Goal: Transaction & Acquisition: Purchase product/service

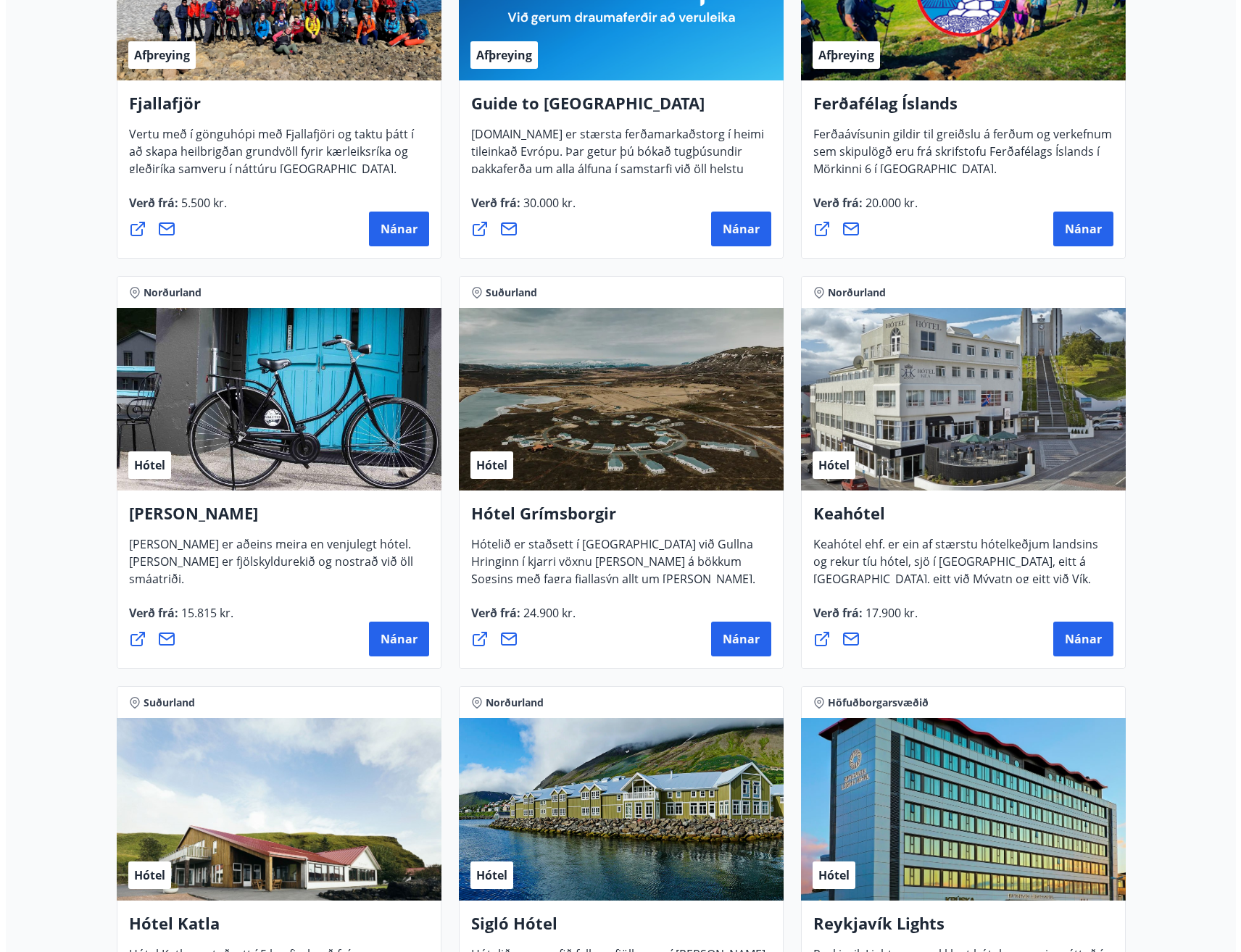
scroll to position [507, 0]
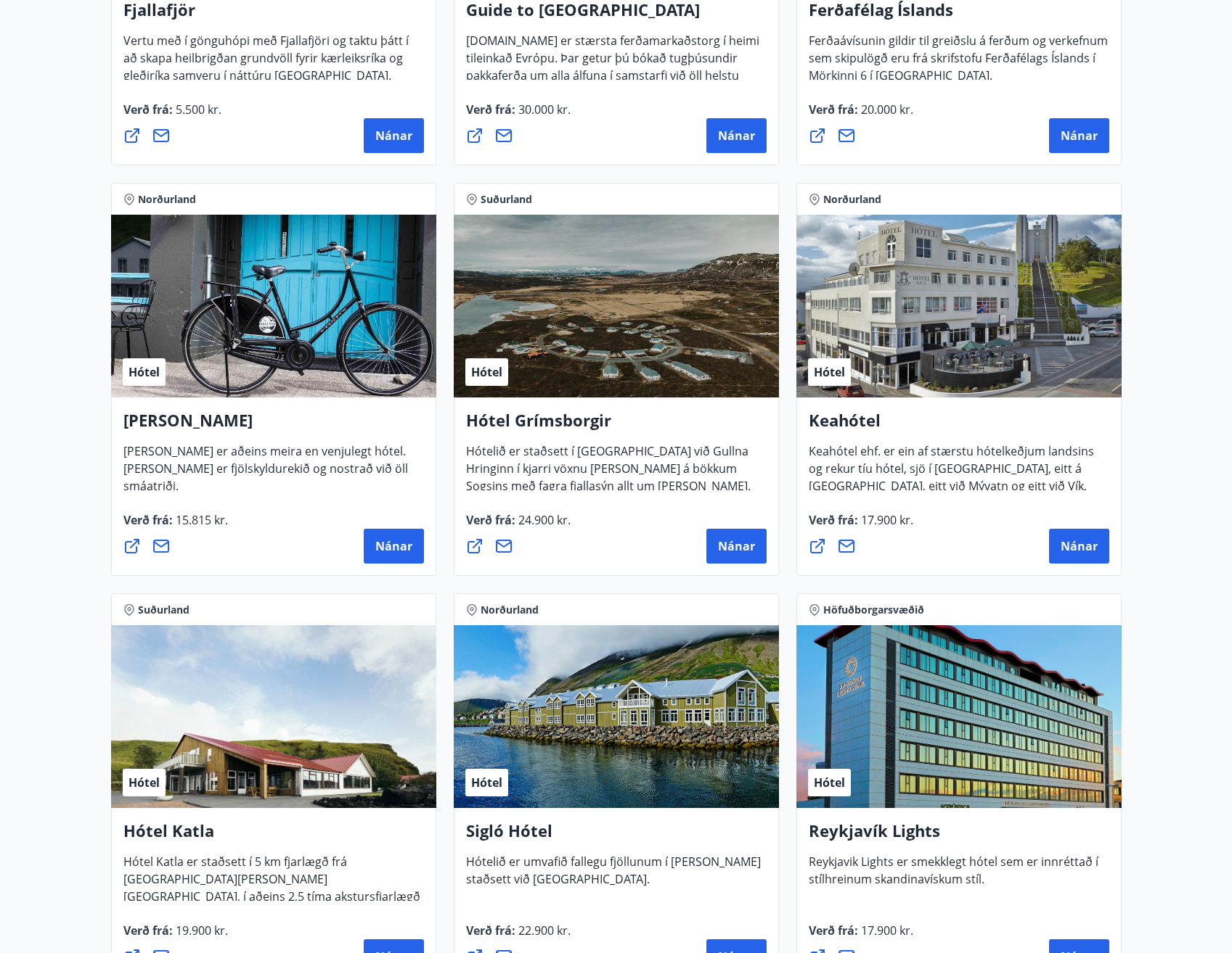
click at [1125, 329] on div "Norðurland Hótel Keahótel Keahótel ehf. er ein af stærstu hótelkeðjum landsins …" at bounding box center [958, 379] width 343 height 411
click at [998, 327] on div "Hótel" at bounding box center [958, 306] width 325 height 183
click at [1101, 549] on button "Nánar" at bounding box center [1079, 545] width 60 height 34
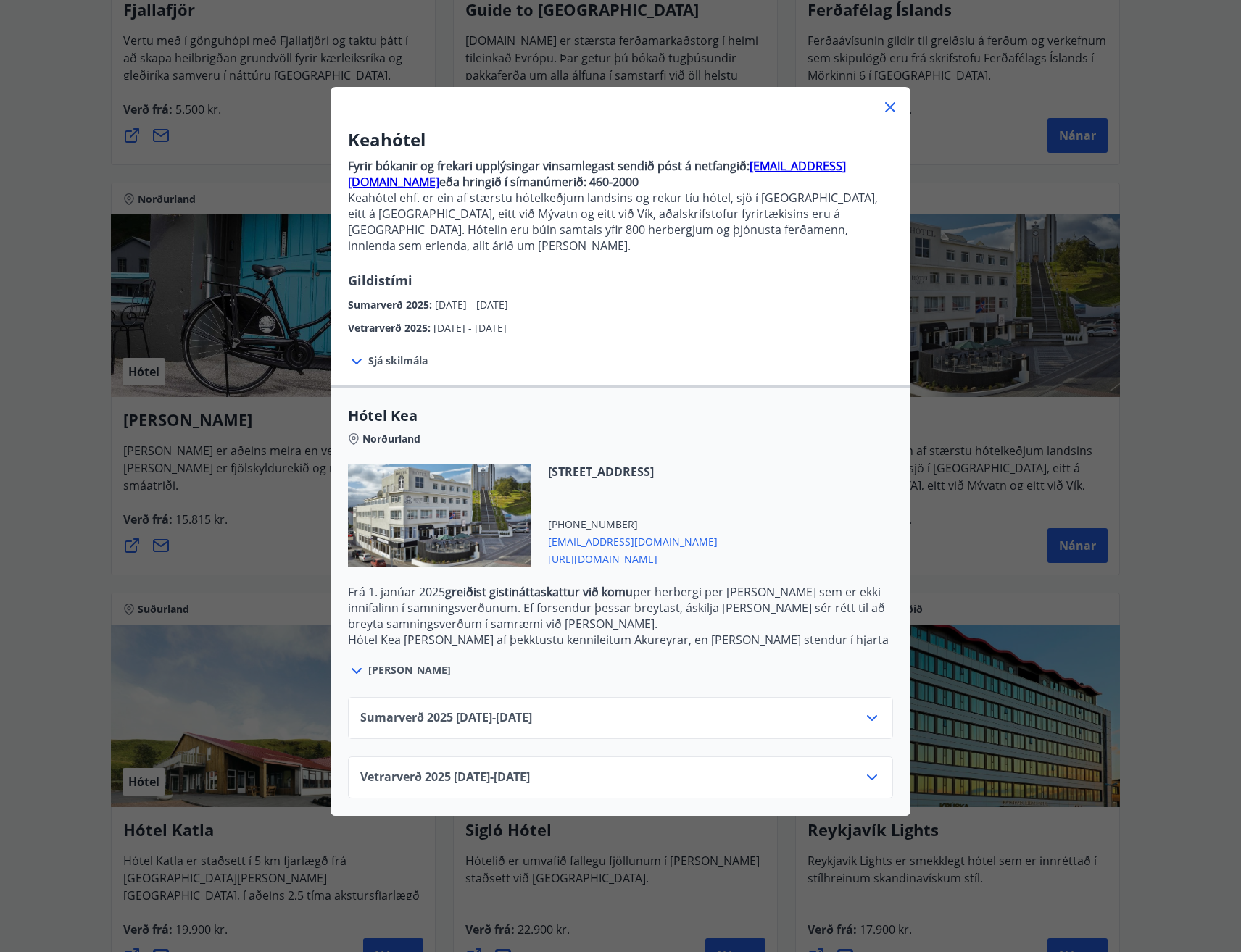
click at [863, 768] on icon at bounding box center [872, 777] width 18 height 18
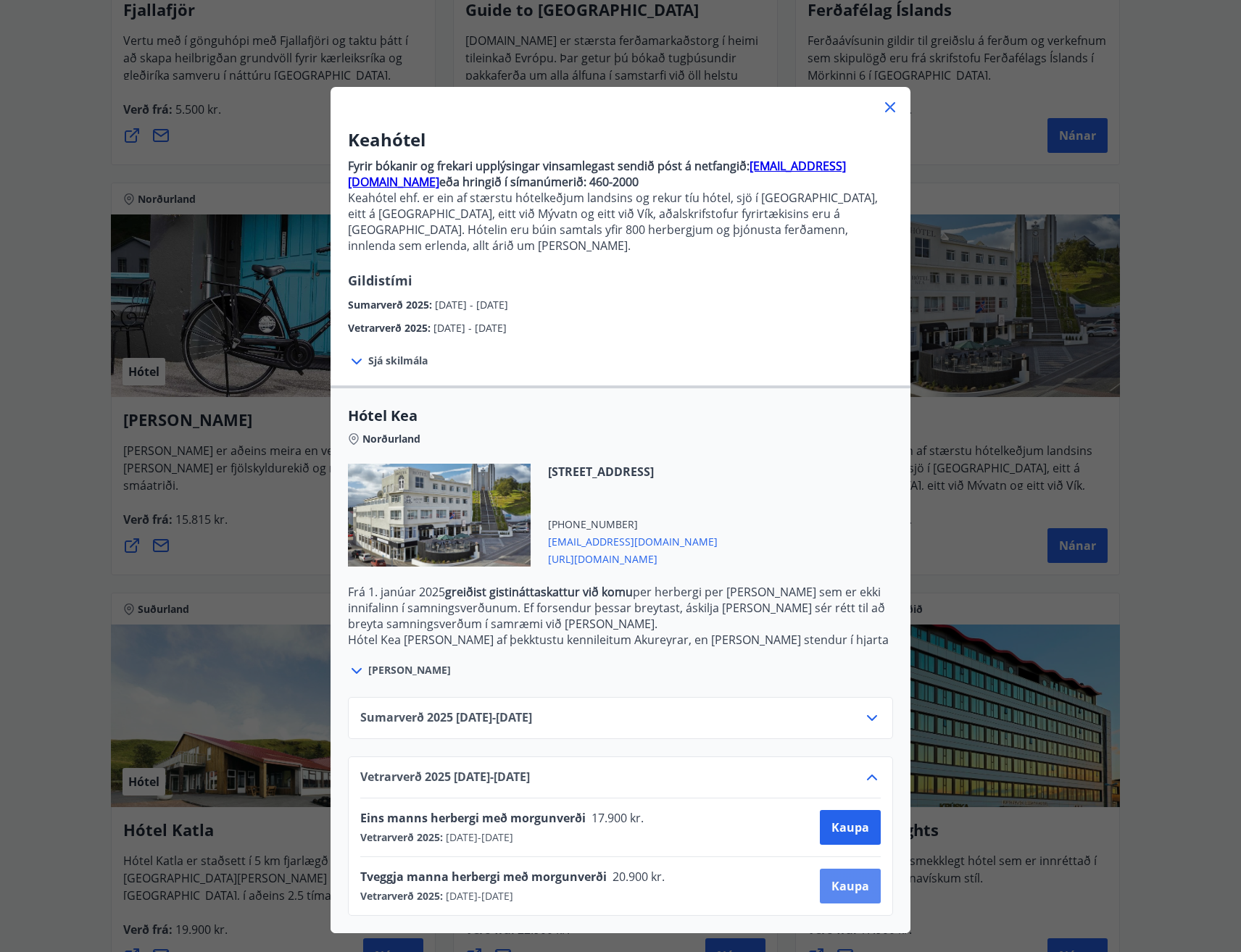
click at [834, 878] on span "Kaupa" at bounding box center [850, 886] width 38 height 16
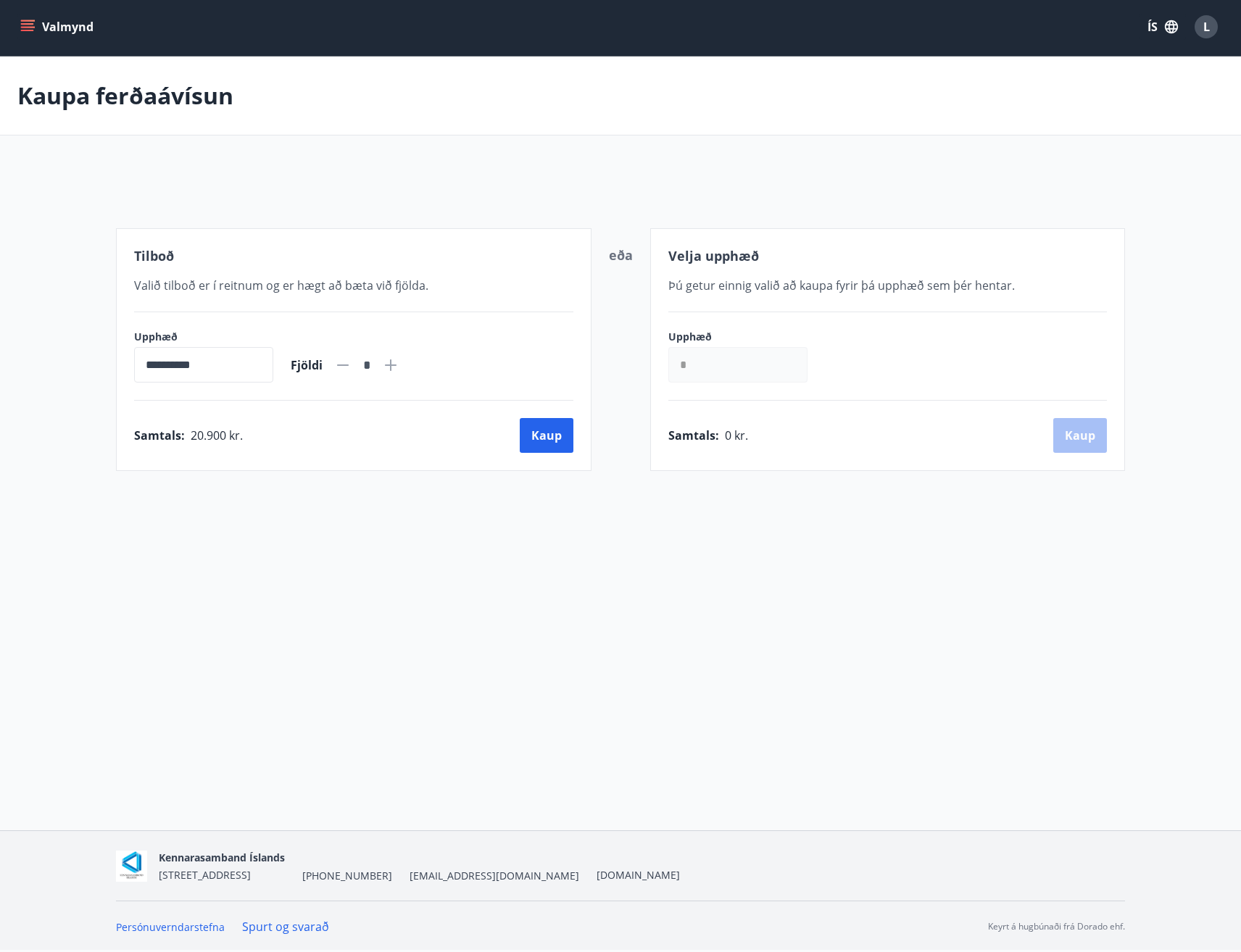
scroll to position [2, 0]
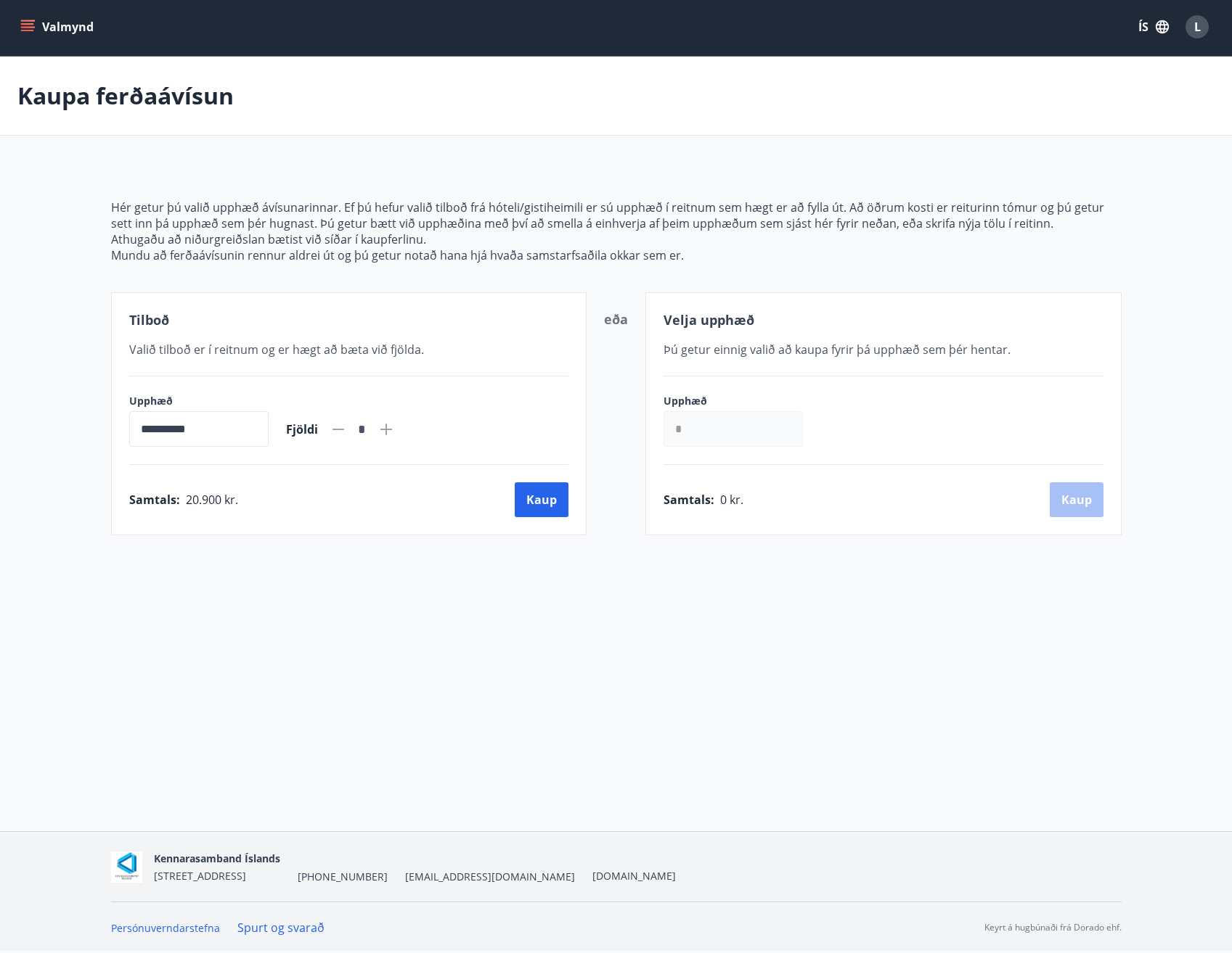
click at [395, 434] on icon at bounding box center [386, 429] width 18 height 18
type input "*"
click at [559, 505] on button "Kaup" at bounding box center [541, 499] width 54 height 34
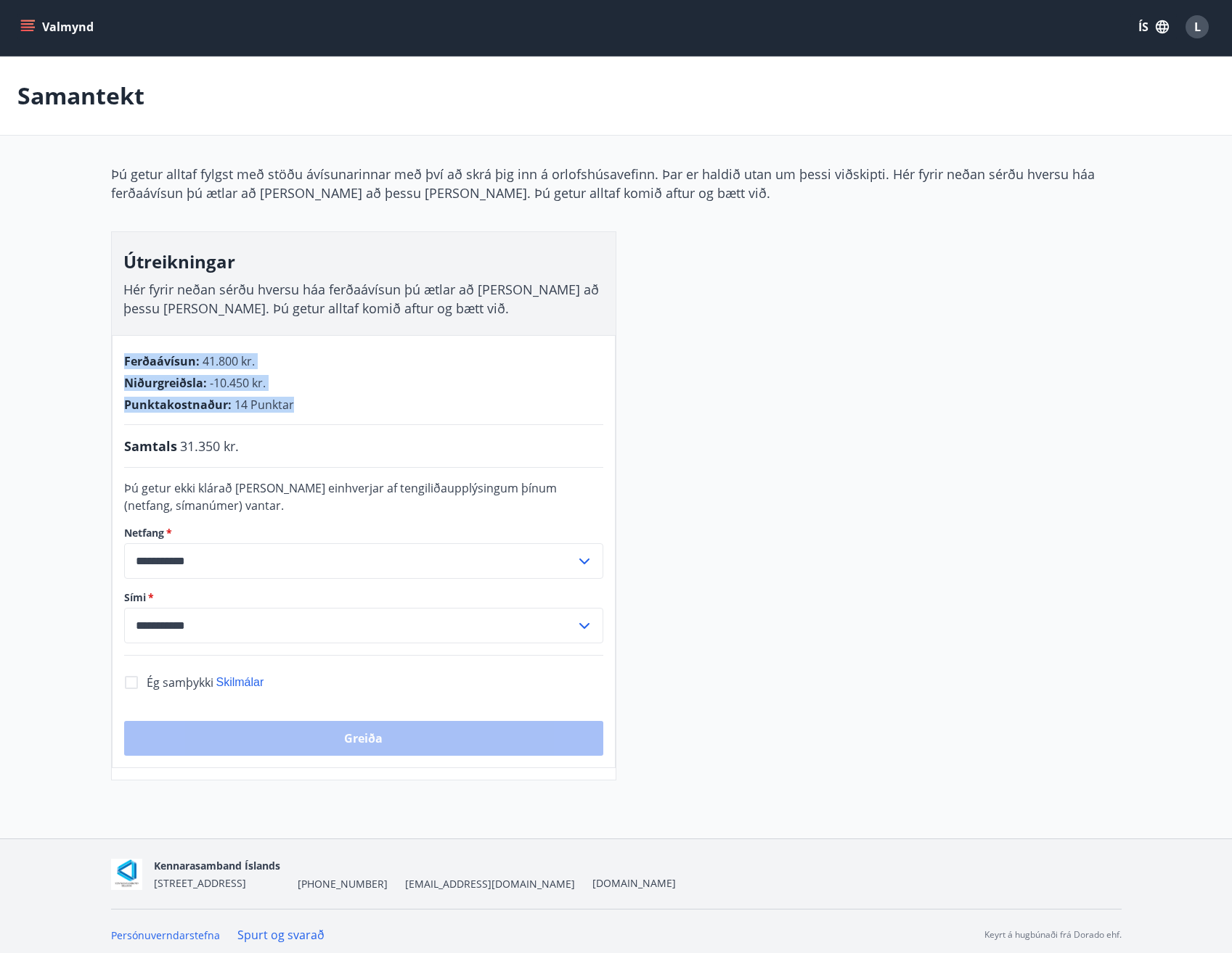
drag, startPoint x: 303, startPoint y: 409, endPoint x: 104, endPoint y: 355, distance: 206.2
click at [104, 355] on div "**********" at bounding box center [616, 472] width 1045 height 616
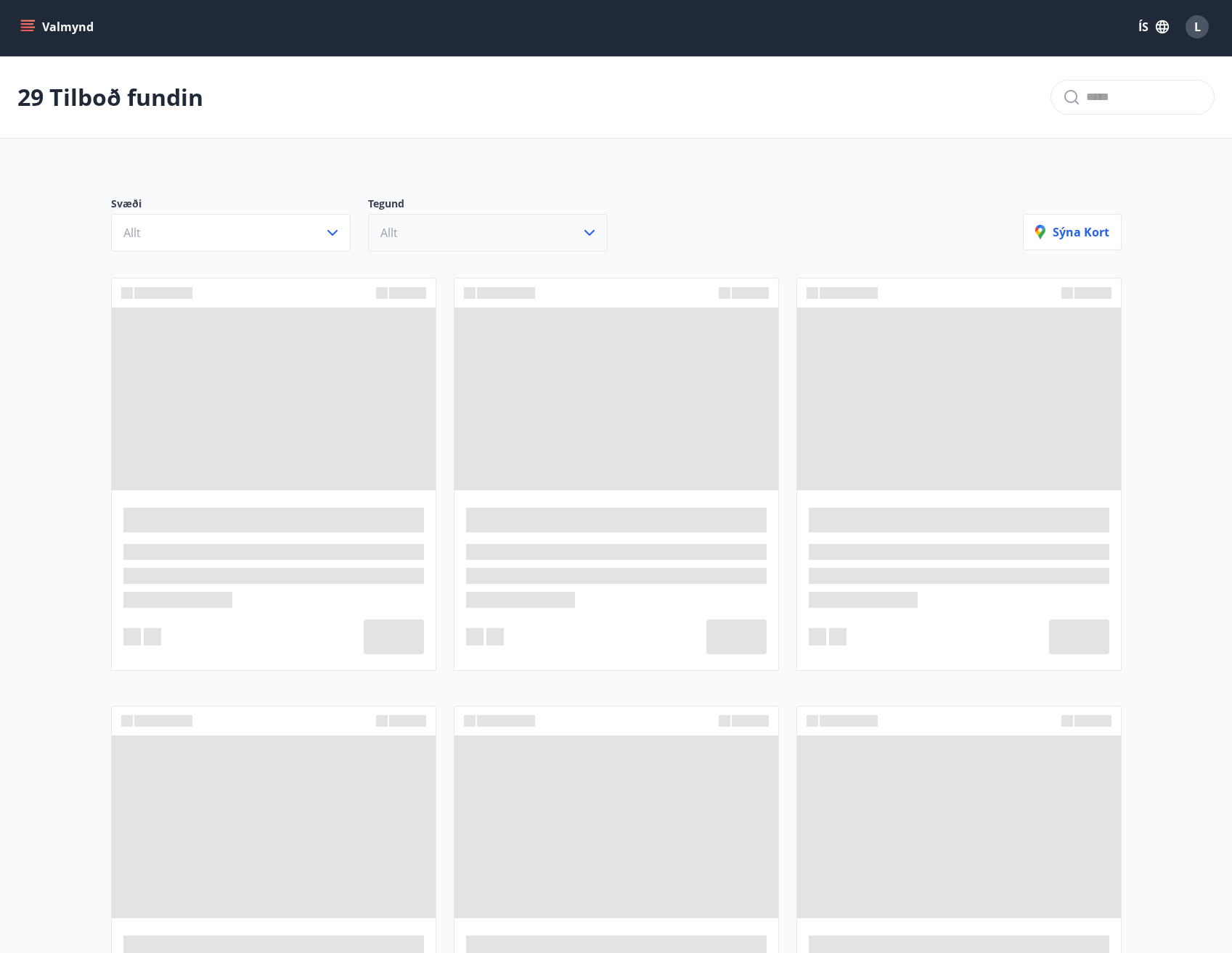
click at [398, 251] on button "Allt" at bounding box center [487, 233] width 239 height 38
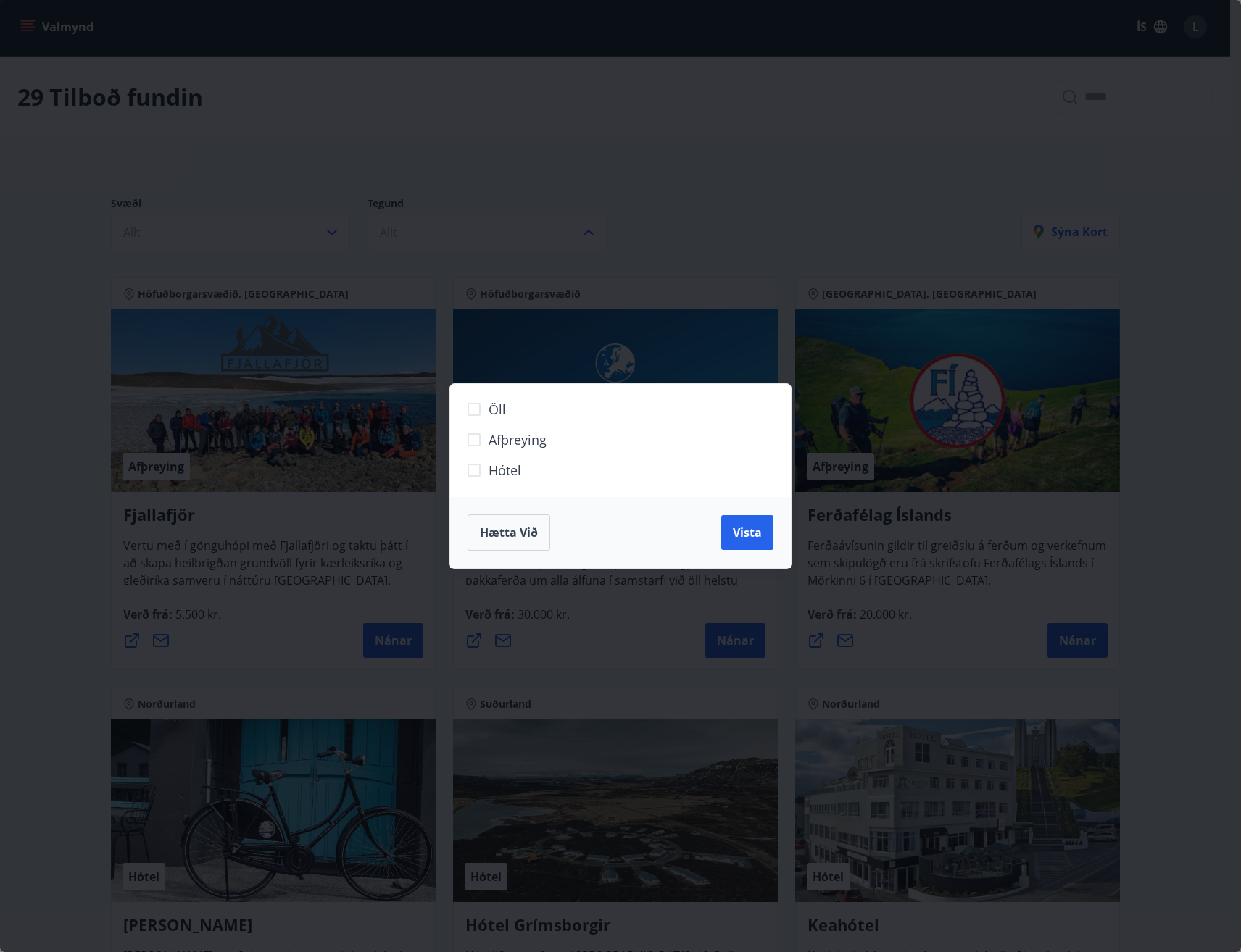
click at [402, 246] on div "Öll Afþreying Hótel Hætta við Vista" at bounding box center [620, 476] width 1241 height 952
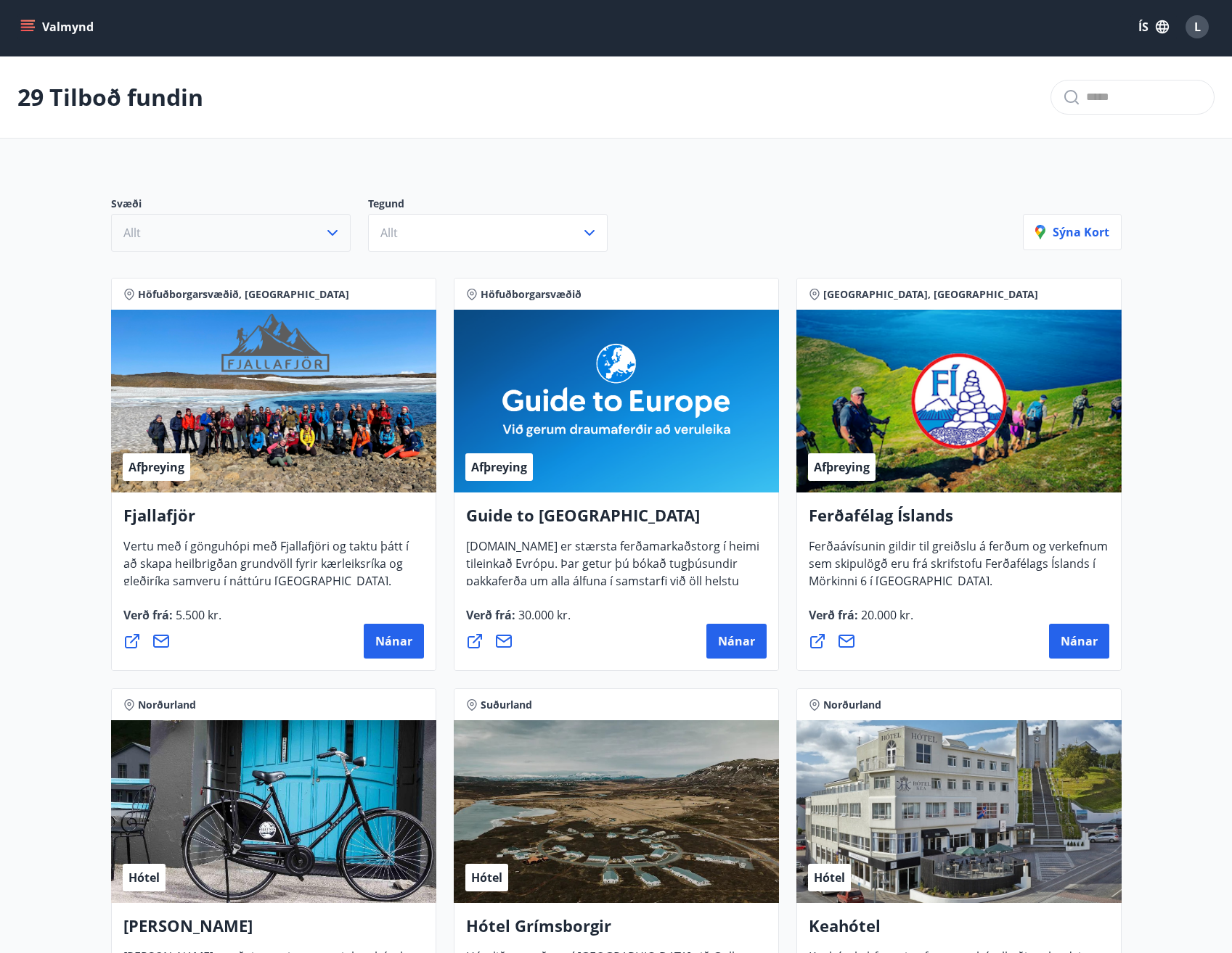
click at [320, 242] on button "Allt" at bounding box center [230, 233] width 239 height 38
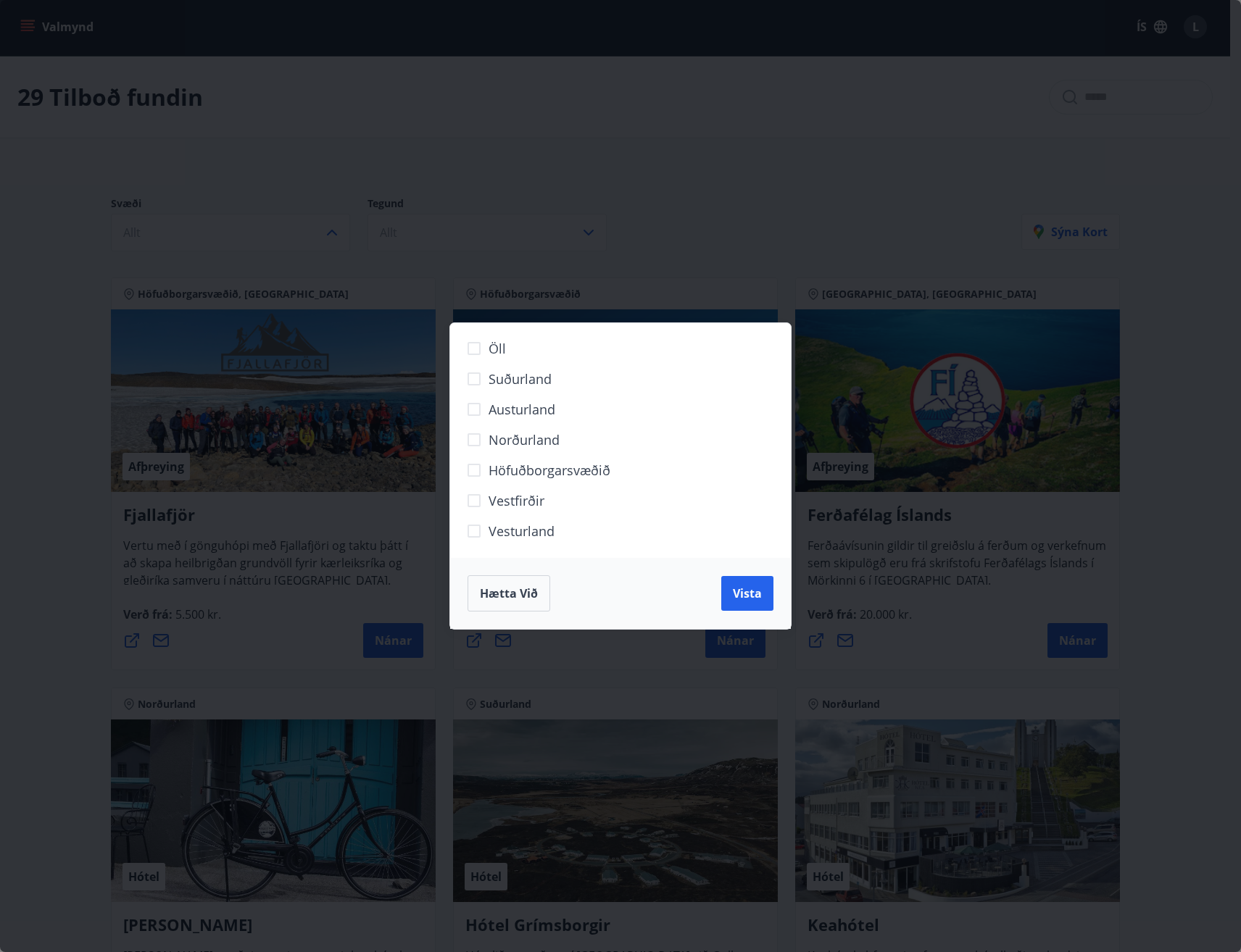
click at [511, 529] on span "Vesturland" at bounding box center [521, 531] width 66 height 19
click at [822, 615] on div "Öll Suðurland [GEOGRAPHIC_DATA] Norðurland Höfuðborgarsvæðið [GEOGRAPHIC_DATA] …" at bounding box center [620, 476] width 1241 height 952
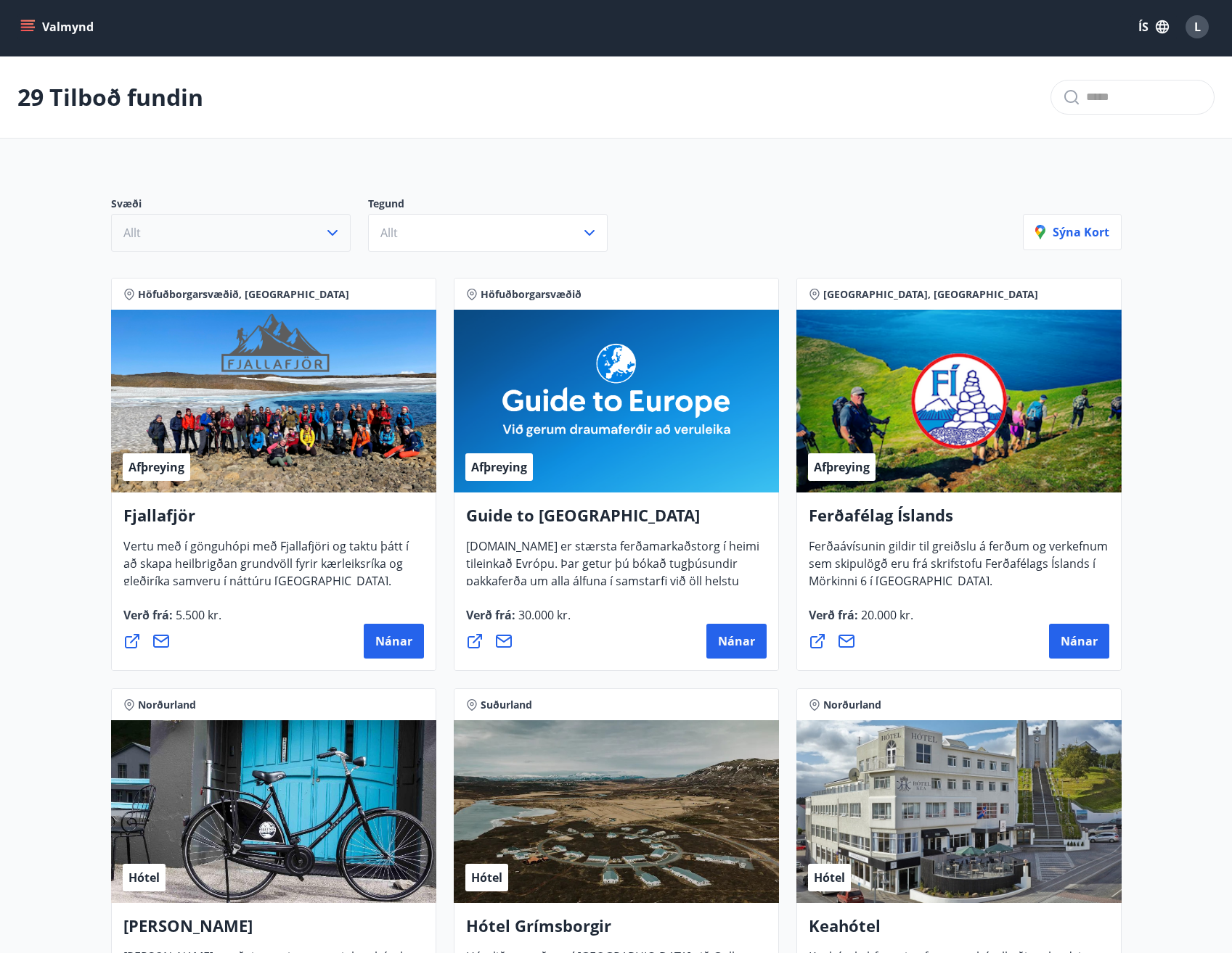
click at [246, 217] on button "Allt" at bounding box center [230, 233] width 239 height 38
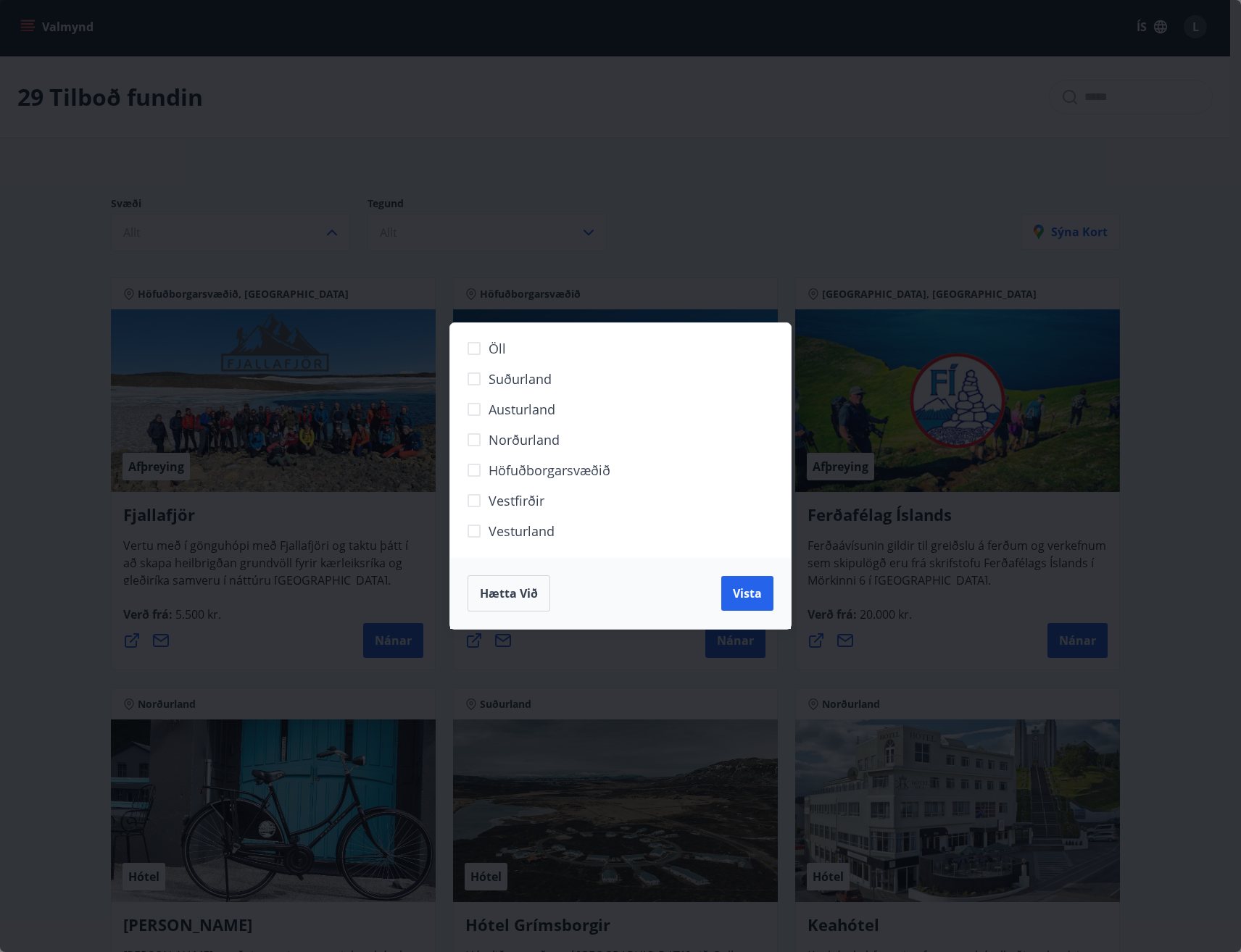
click at [536, 530] on span "Vesturland" at bounding box center [521, 531] width 66 height 19
click at [774, 596] on div "Hætta við Vista" at bounding box center [620, 593] width 341 height 71
click at [754, 593] on span "Vista" at bounding box center [747, 594] width 29 height 16
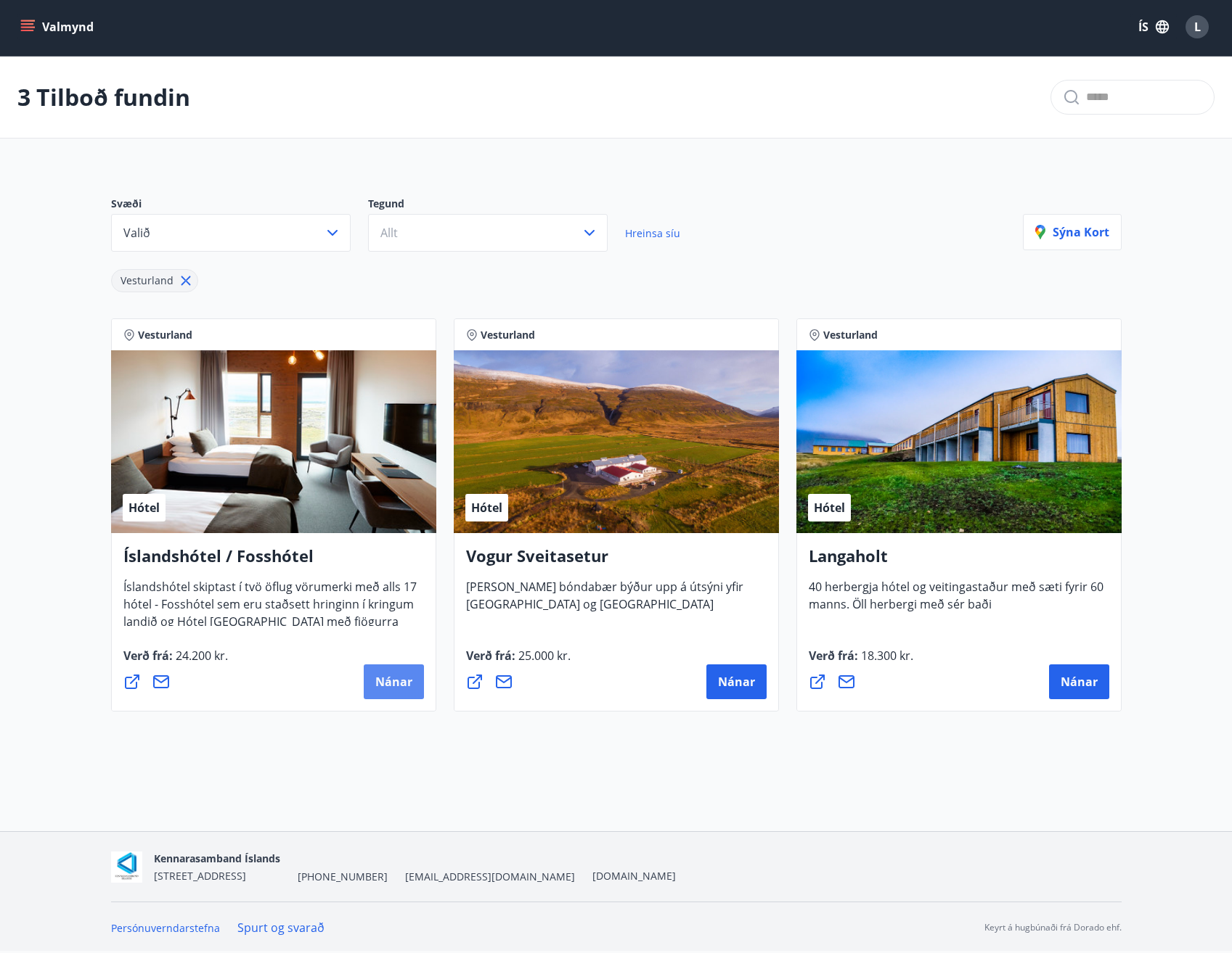
click at [413, 684] on button "Nánar" at bounding box center [393, 681] width 60 height 34
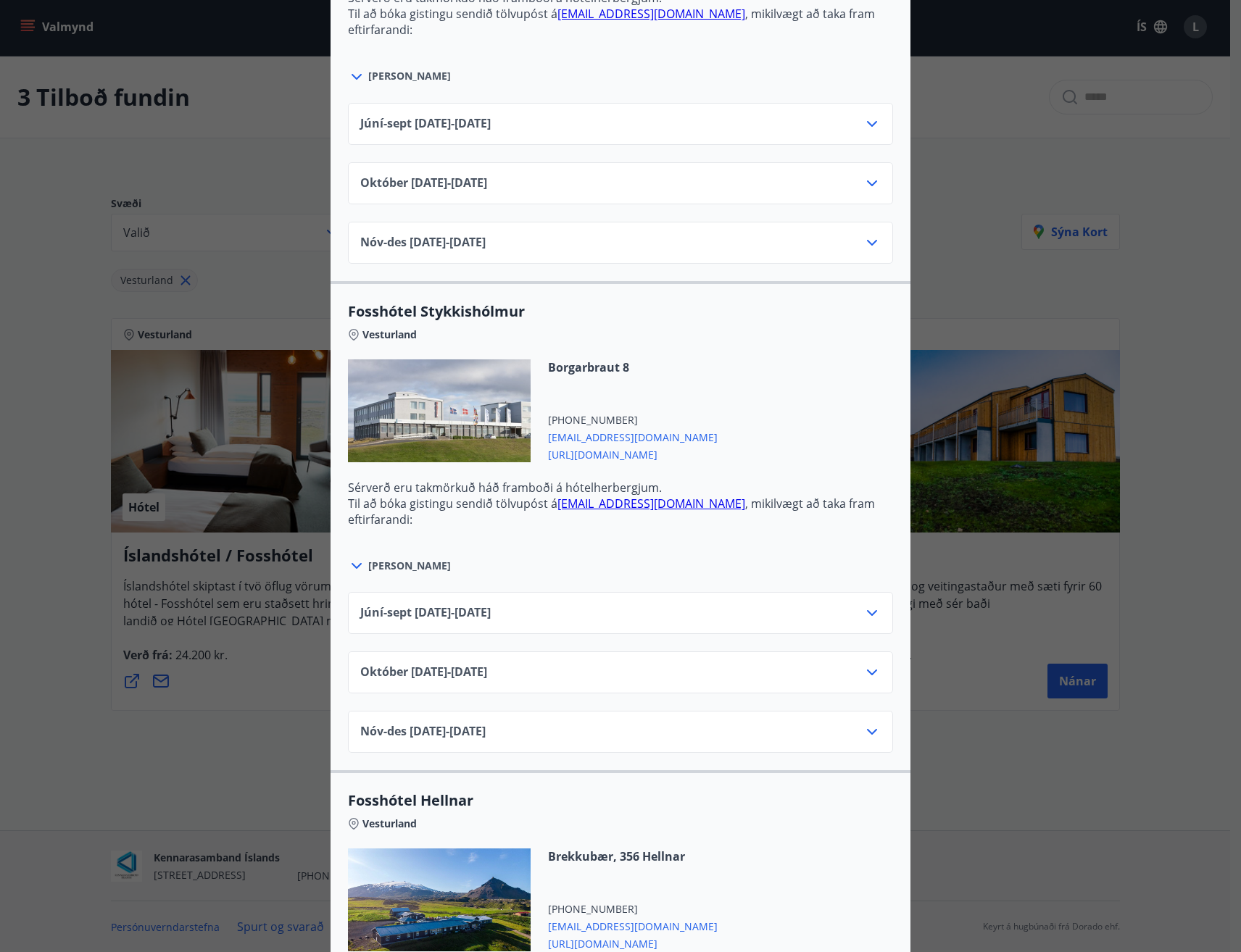
scroll to position [724, 0]
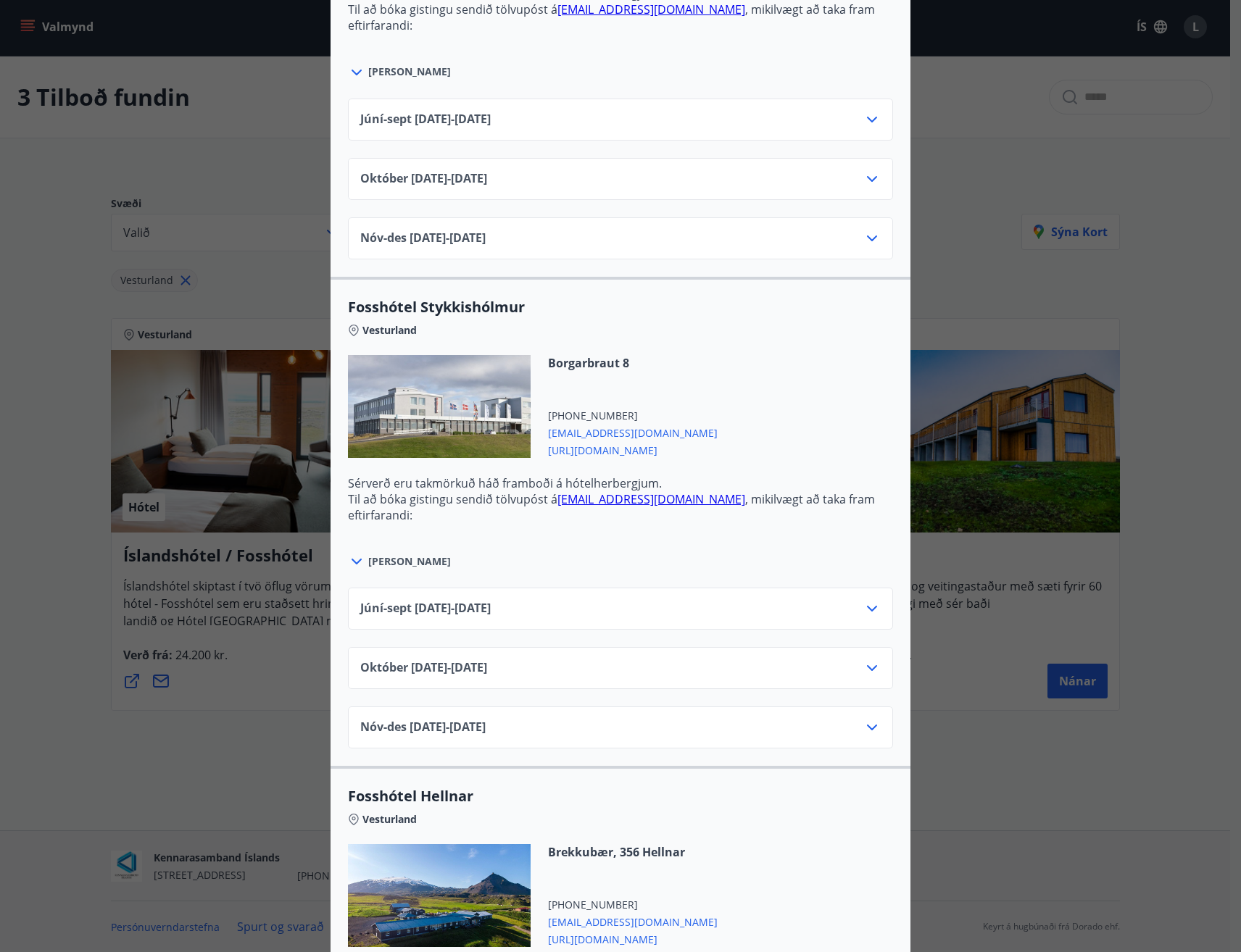
click at [556, 672] on div "[DATE]10.25 - [DATE]" at bounding box center [620, 674] width 520 height 29
click at [863, 668] on icon at bounding box center [872, 668] width 18 height 18
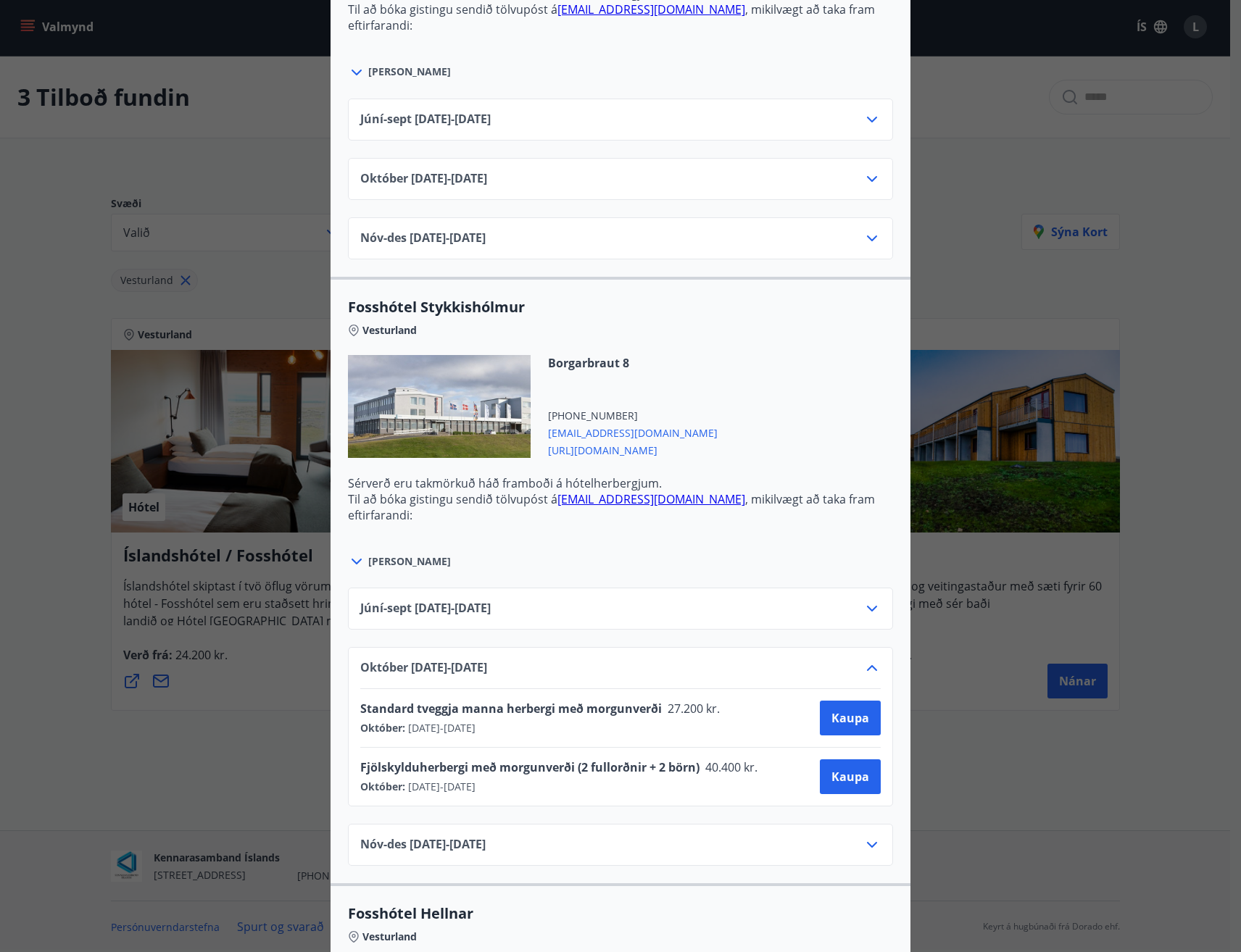
click at [862, 658] on div "[DATE]10.25 - [DATE] Standard tveggja manna herbergi með morgunverði 27.200 kr.…" at bounding box center [620, 726] width 545 height 159
click at [867, 671] on icon at bounding box center [872, 668] width 18 height 18
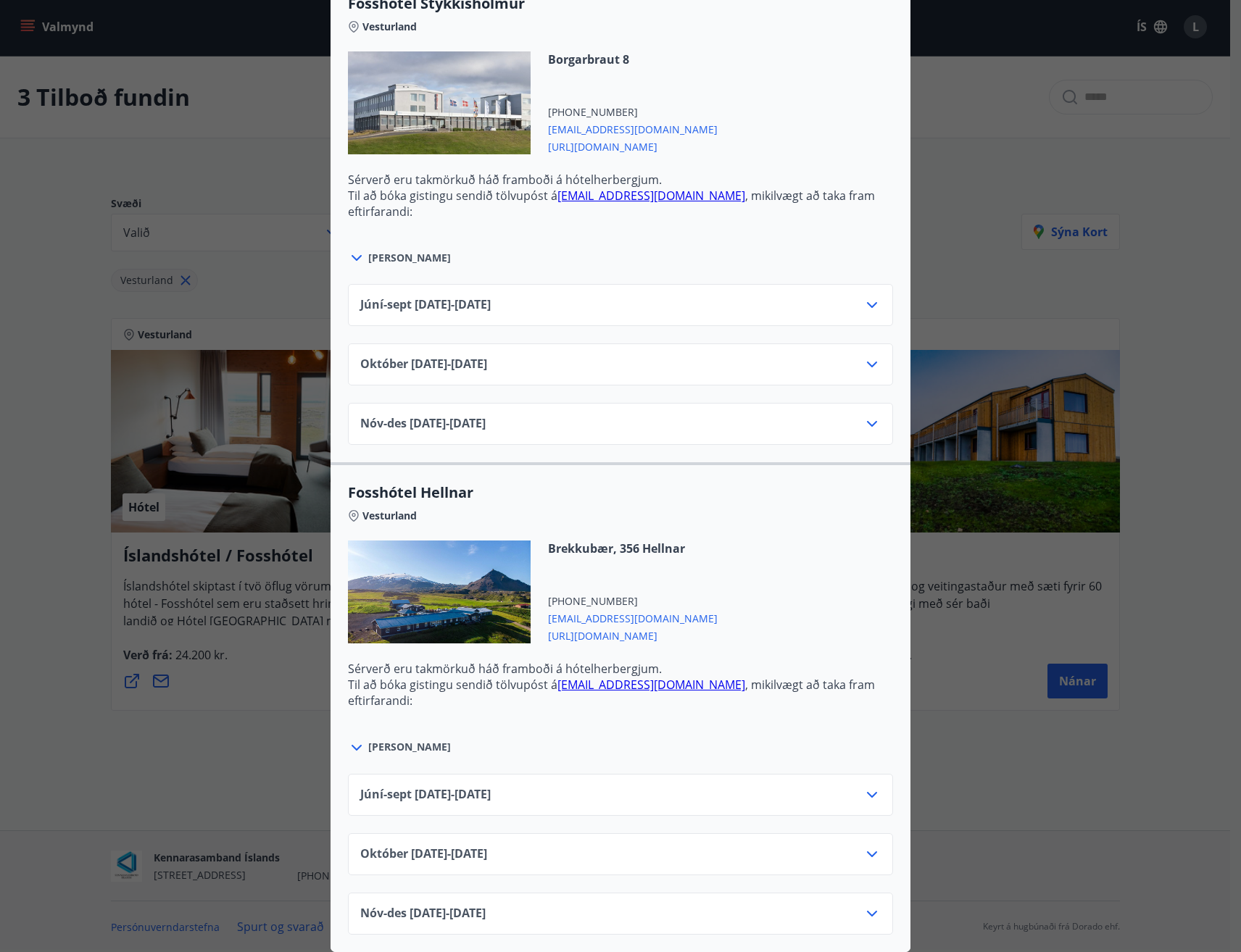
scroll to position [1039, 0]
click at [867, 851] on icon at bounding box center [871, 853] width 10 height 6
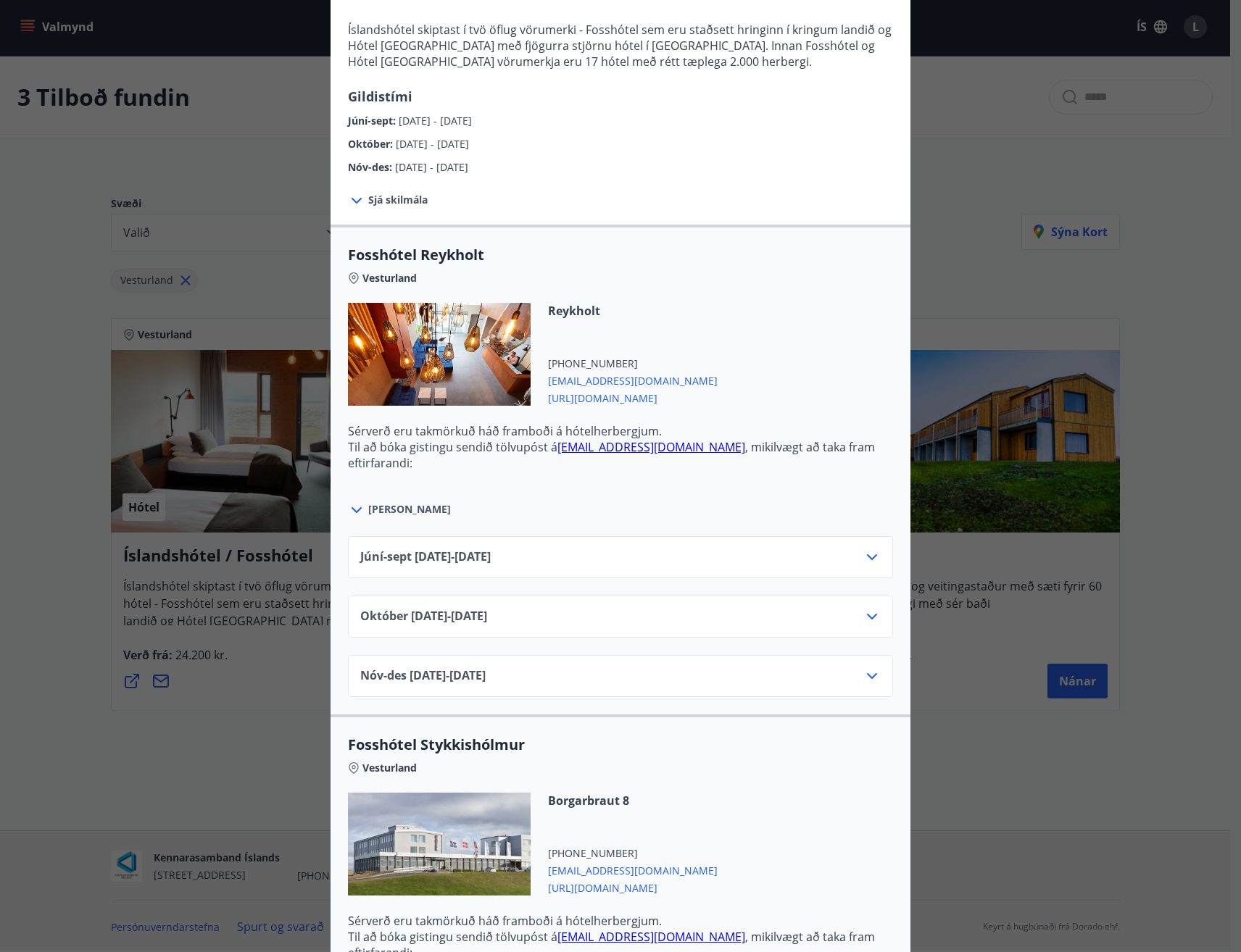
scroll to position [290, 0]
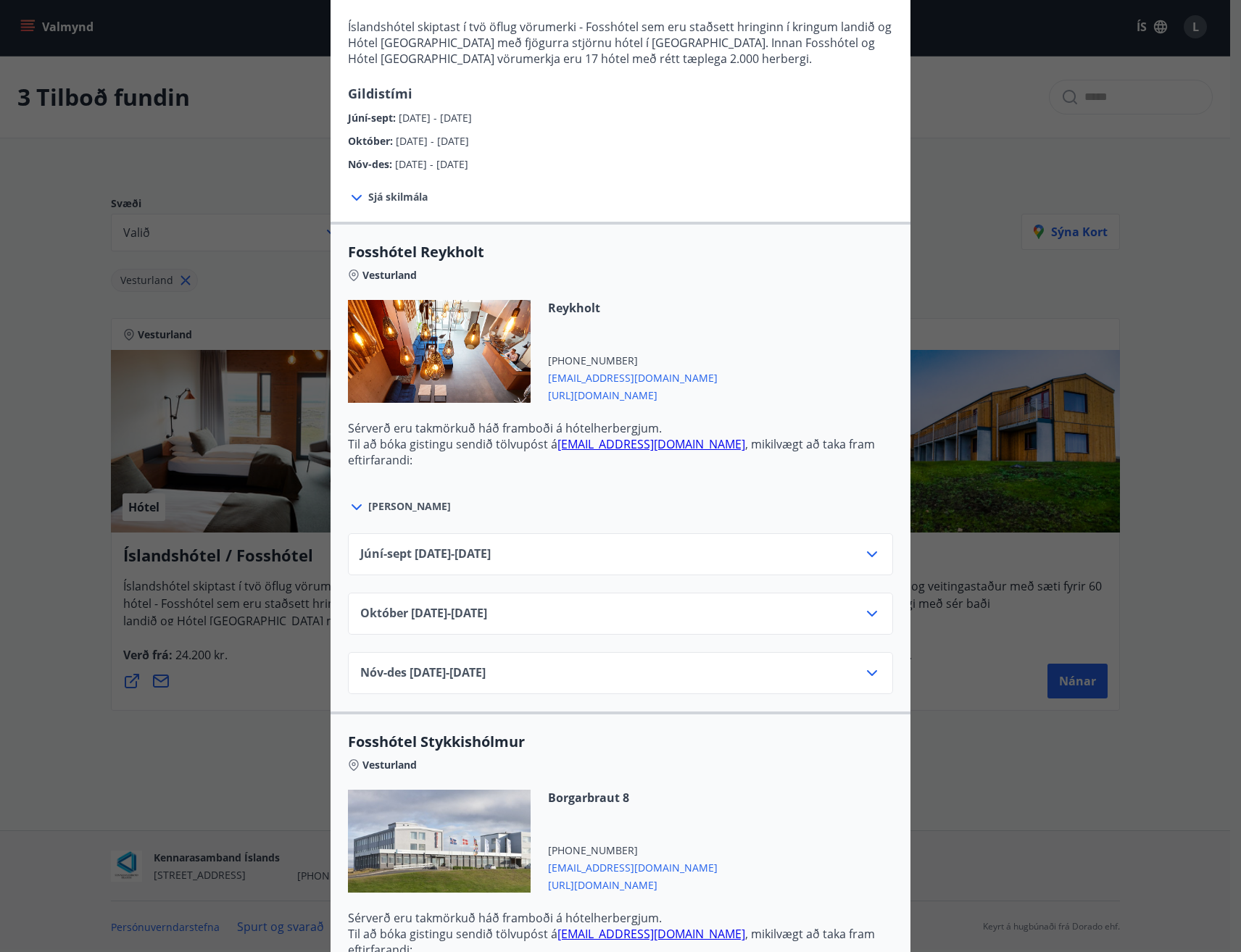
click at [574, 611] on div "[DATE]10.25 - [DATE]" at bounding box center [620, 619] width 520 height 29
click at [863, 615] on icon at bounding box center [872, 614] width 18 height 18
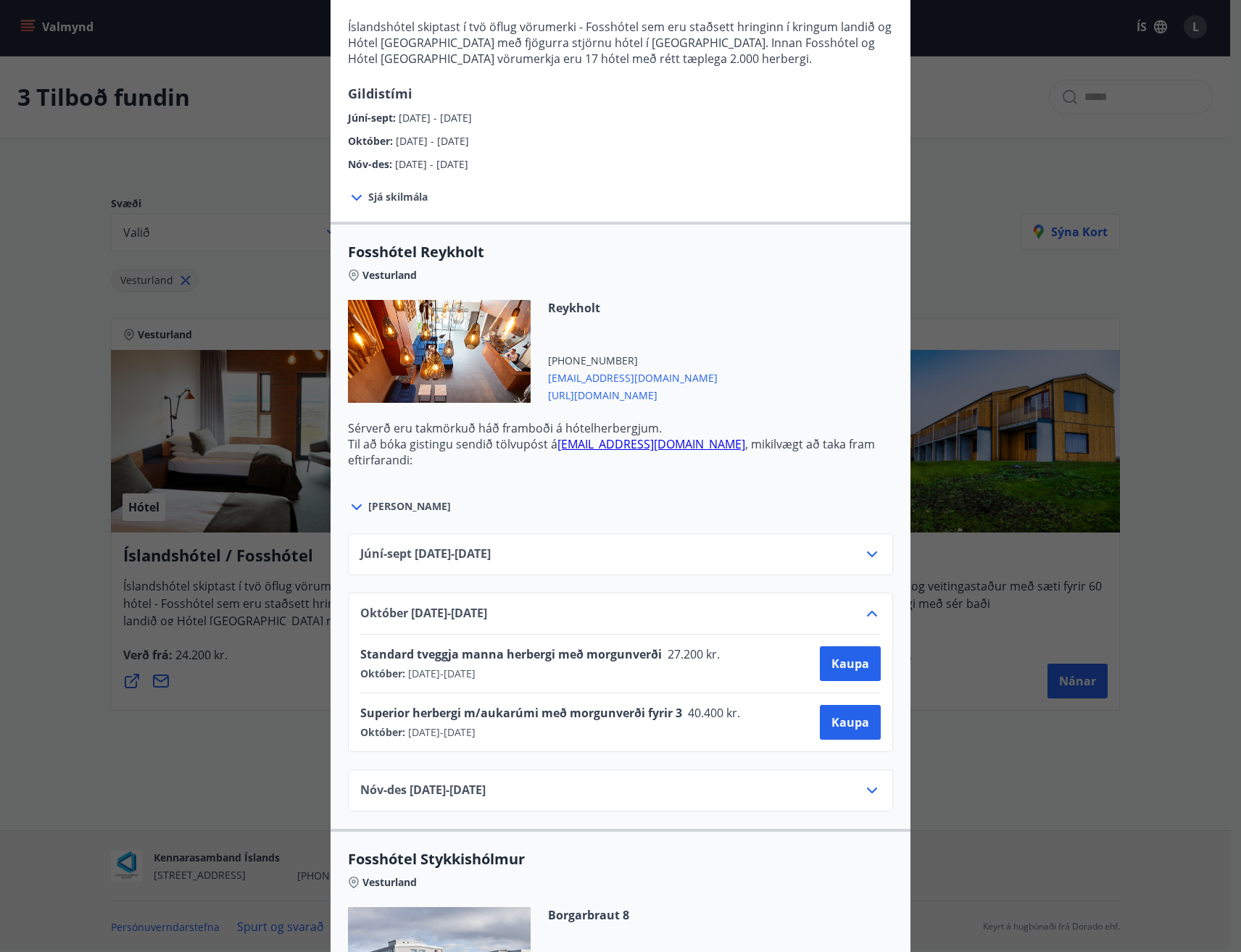
click at [863, 615] on icon at bounding box center [872, 614] width 18 height 18
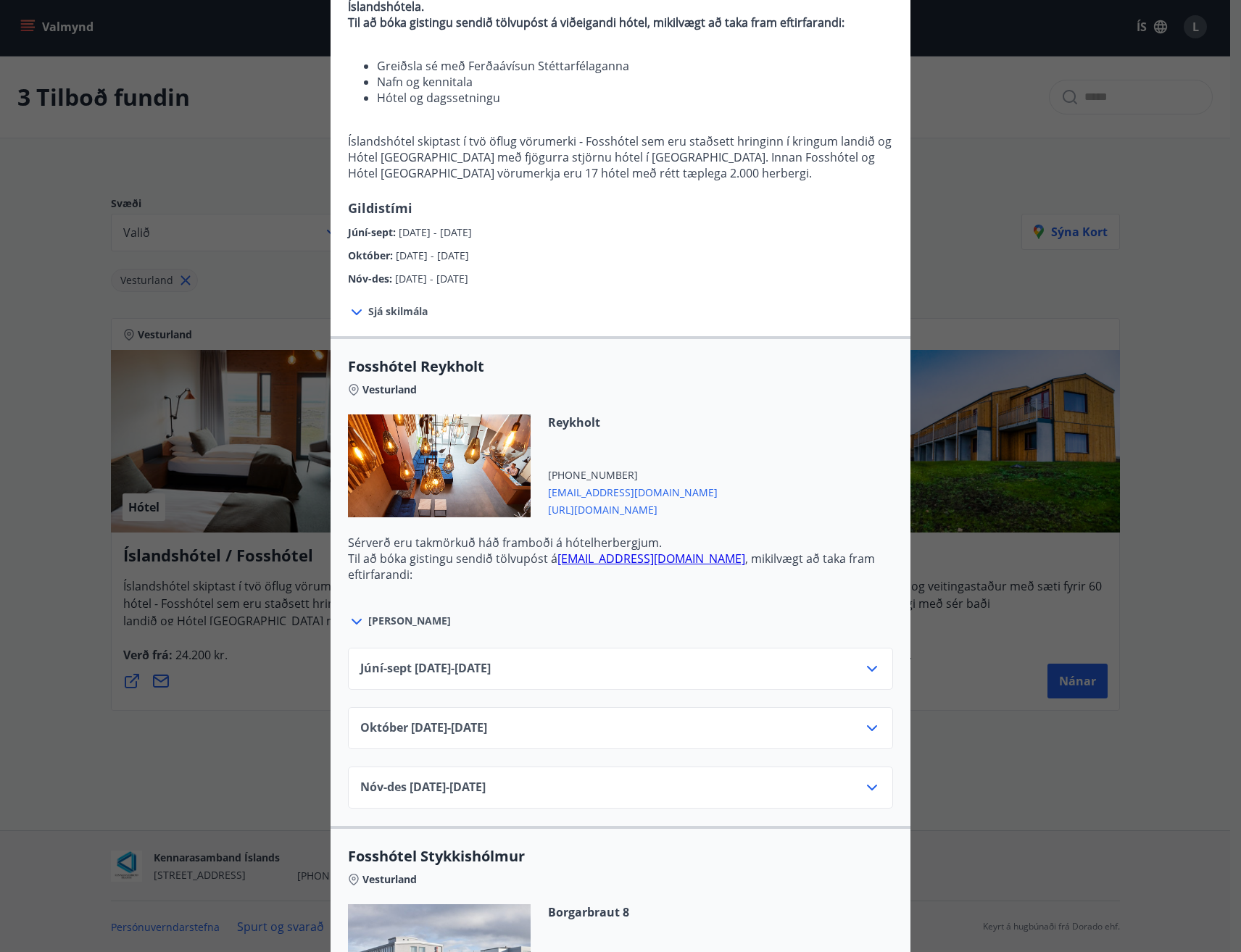
scroll to position [0, 0]
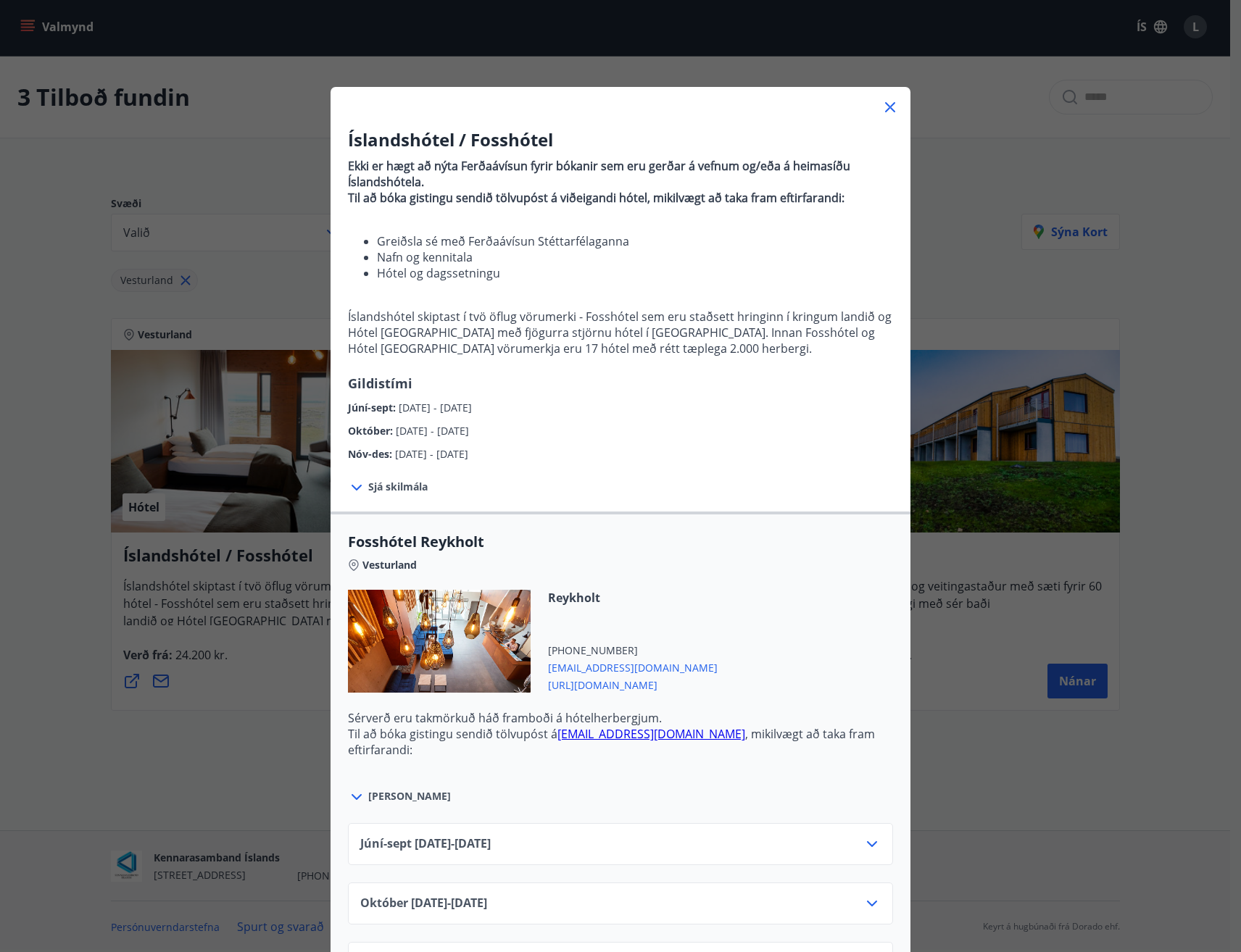
click at [882, 107] on icon at bounding box center [891, 107] width 18 height 18
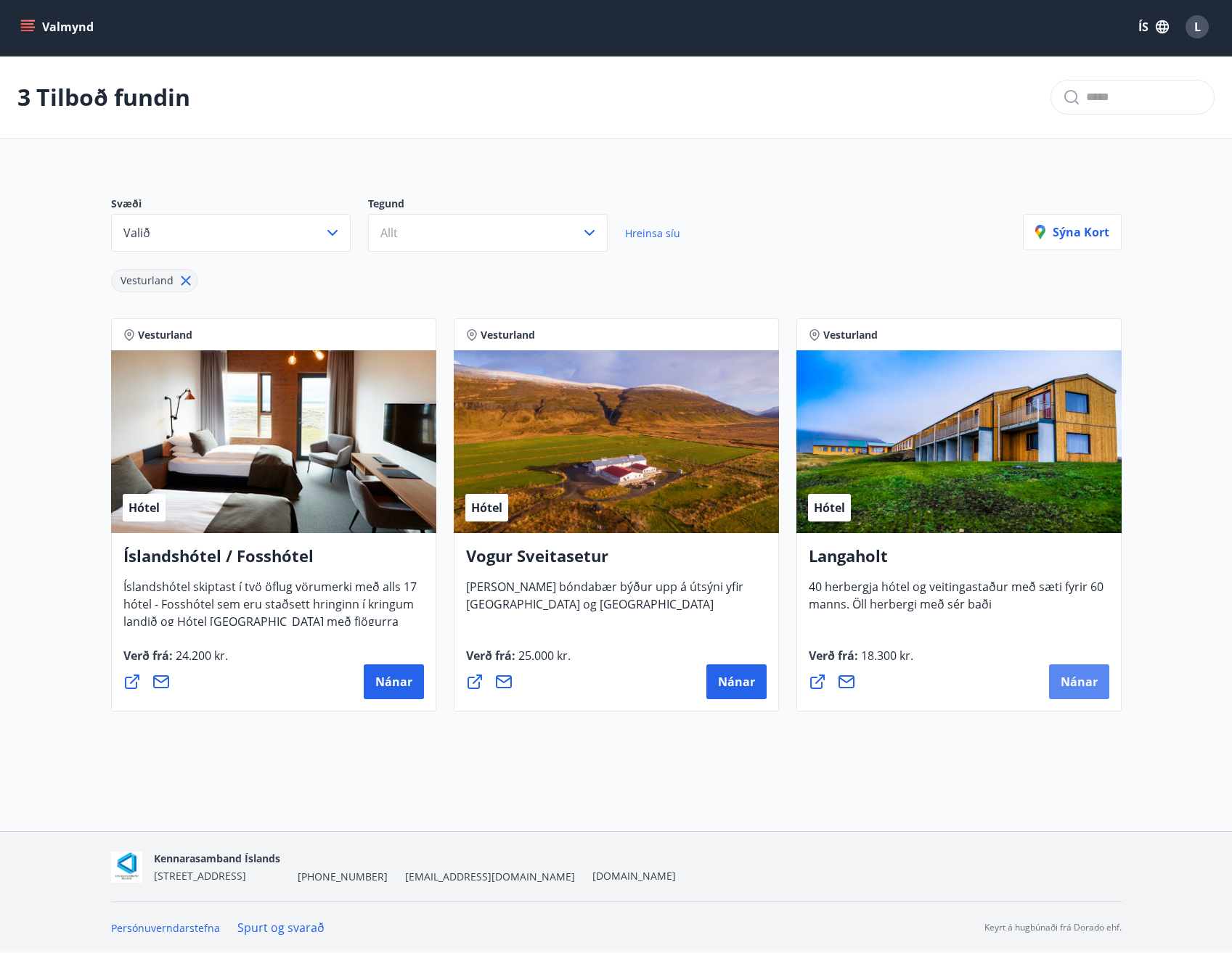
click at [1090, 685] on span "Nánar" at bounding box center [1079, 682] width 37 height 16
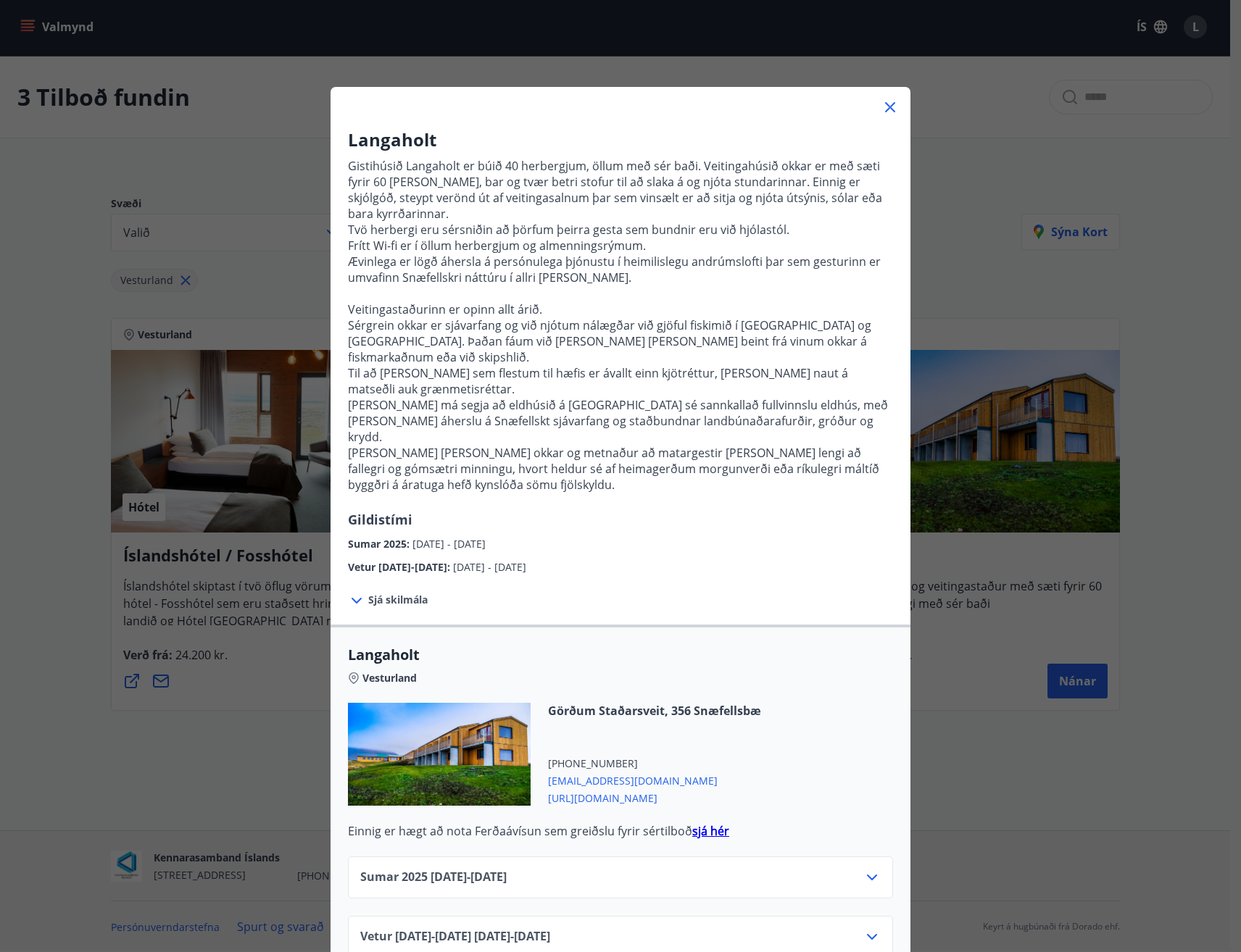
click at [867, 934] on icon at bounding box center [871, 937] width 10 height 6
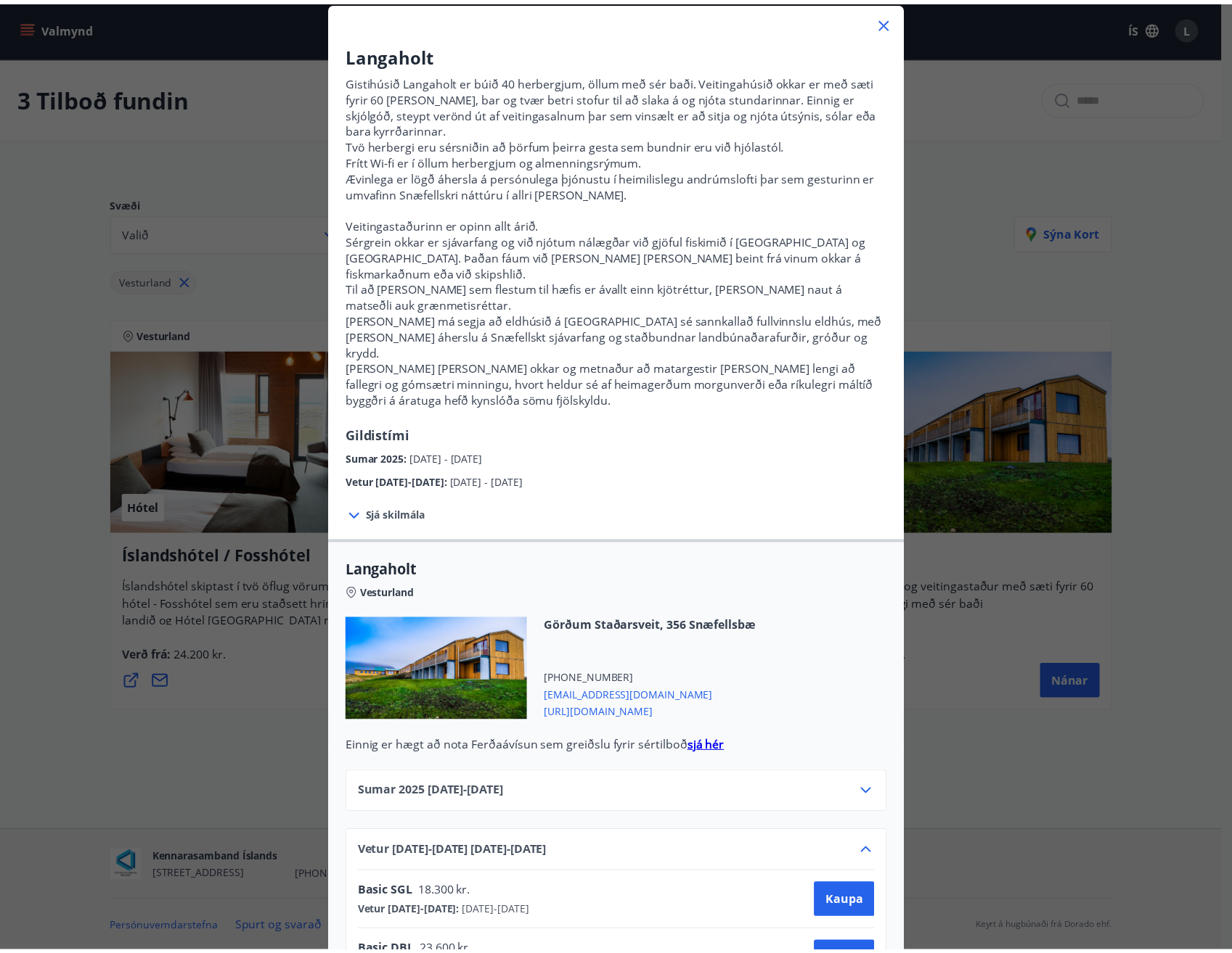
scroll to position [290, 0]
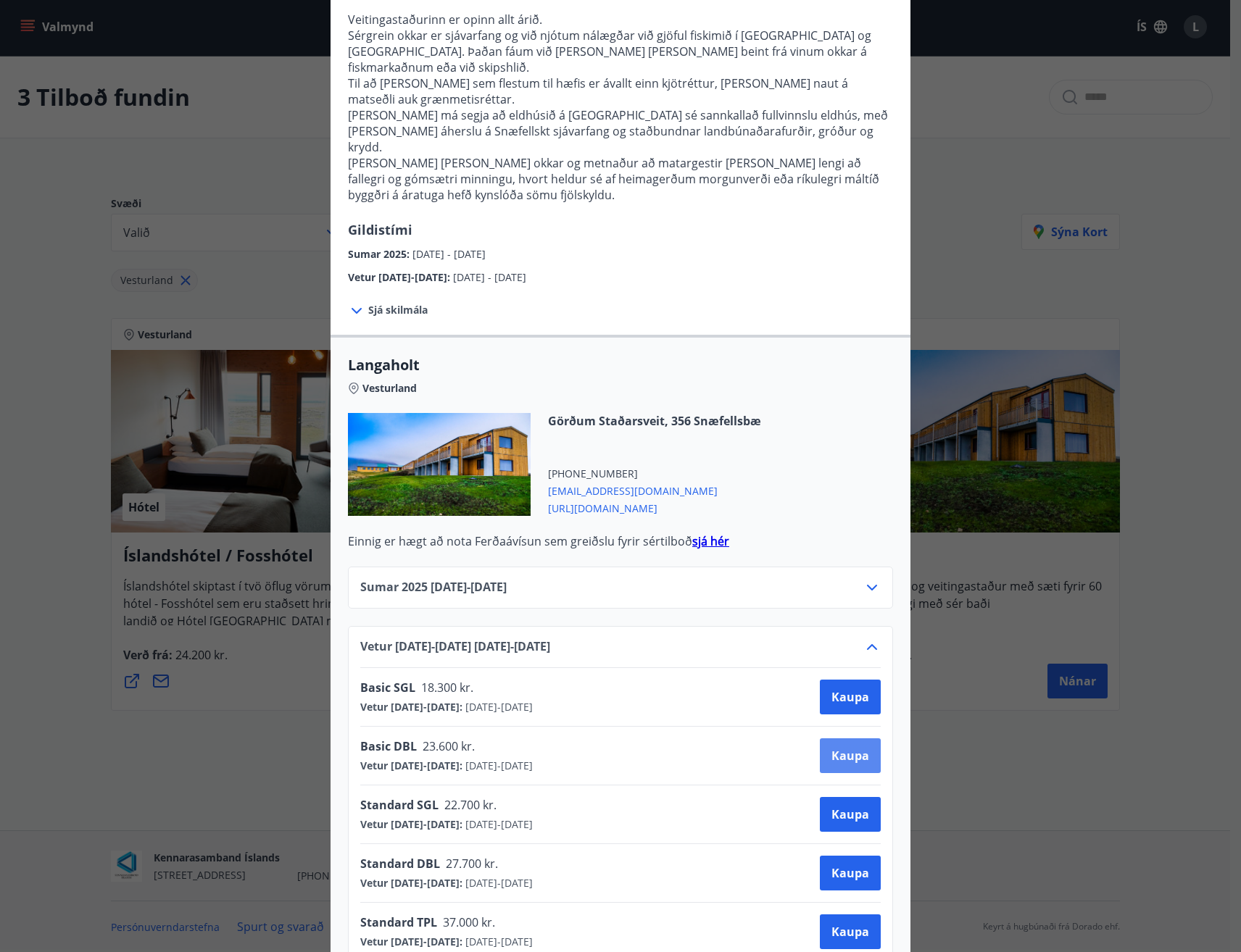
click at [847, 748] on span "Kaupa" at bounding box center [850, 756] width 38 height 16
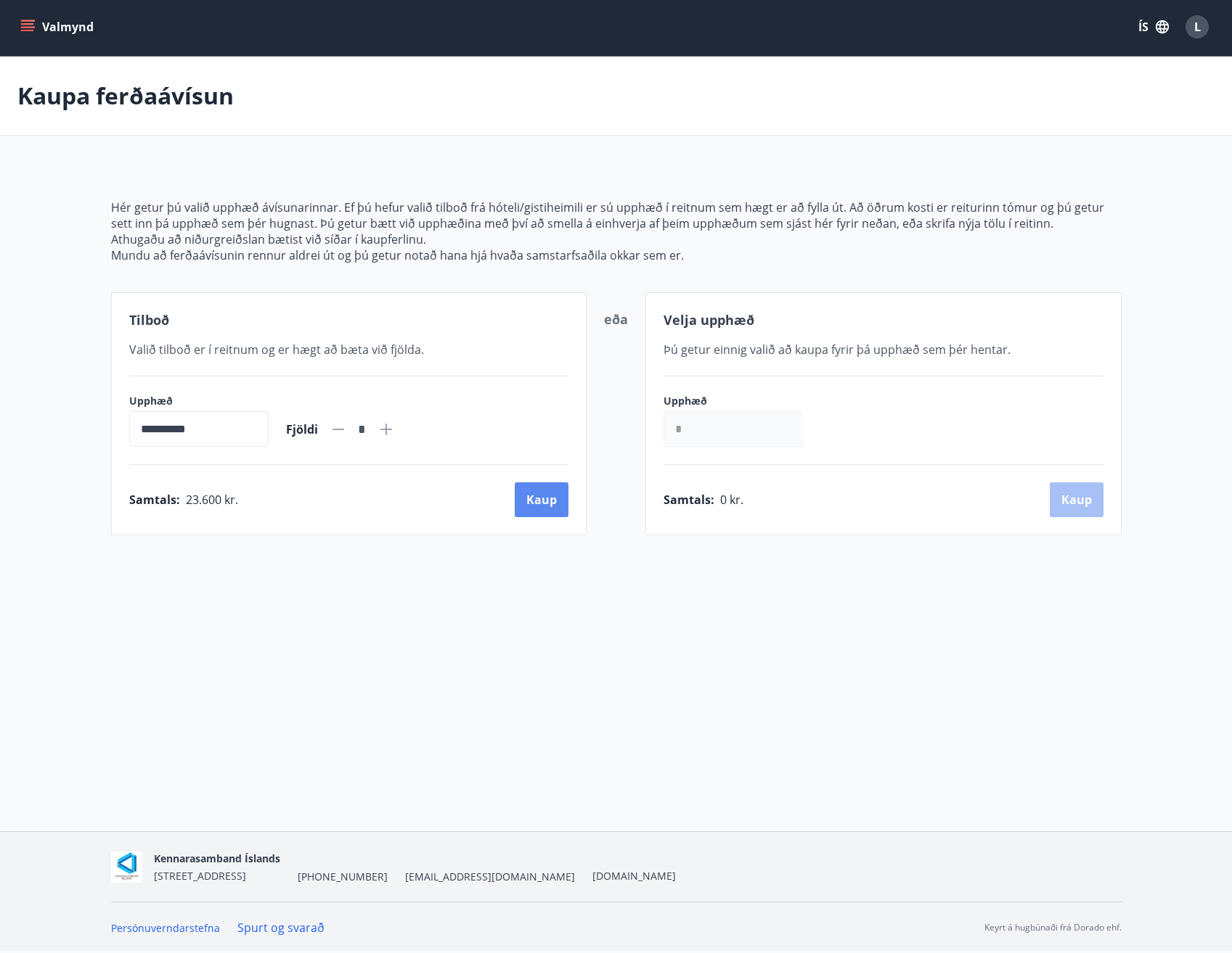
click at [519, 501] on button "Kaup" at bounding box center [541, 499] width 54 height 34
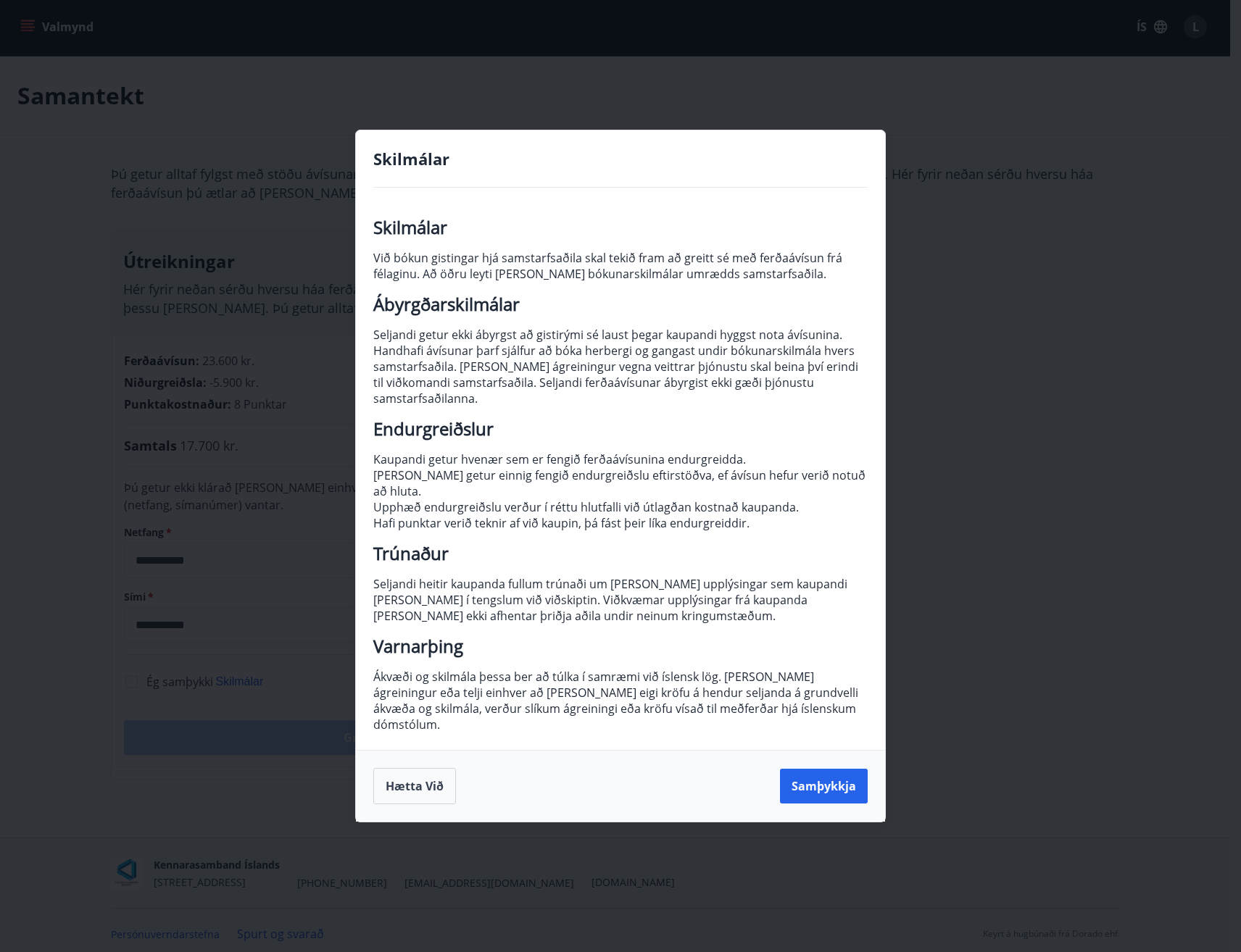
click at [972, 232] on div "Skilmálar Skilmálar Við bókun gistingar hjá samstarfsaðila skal tekið fram að g…" at bounding box center [620, 476] width 1241 height 952
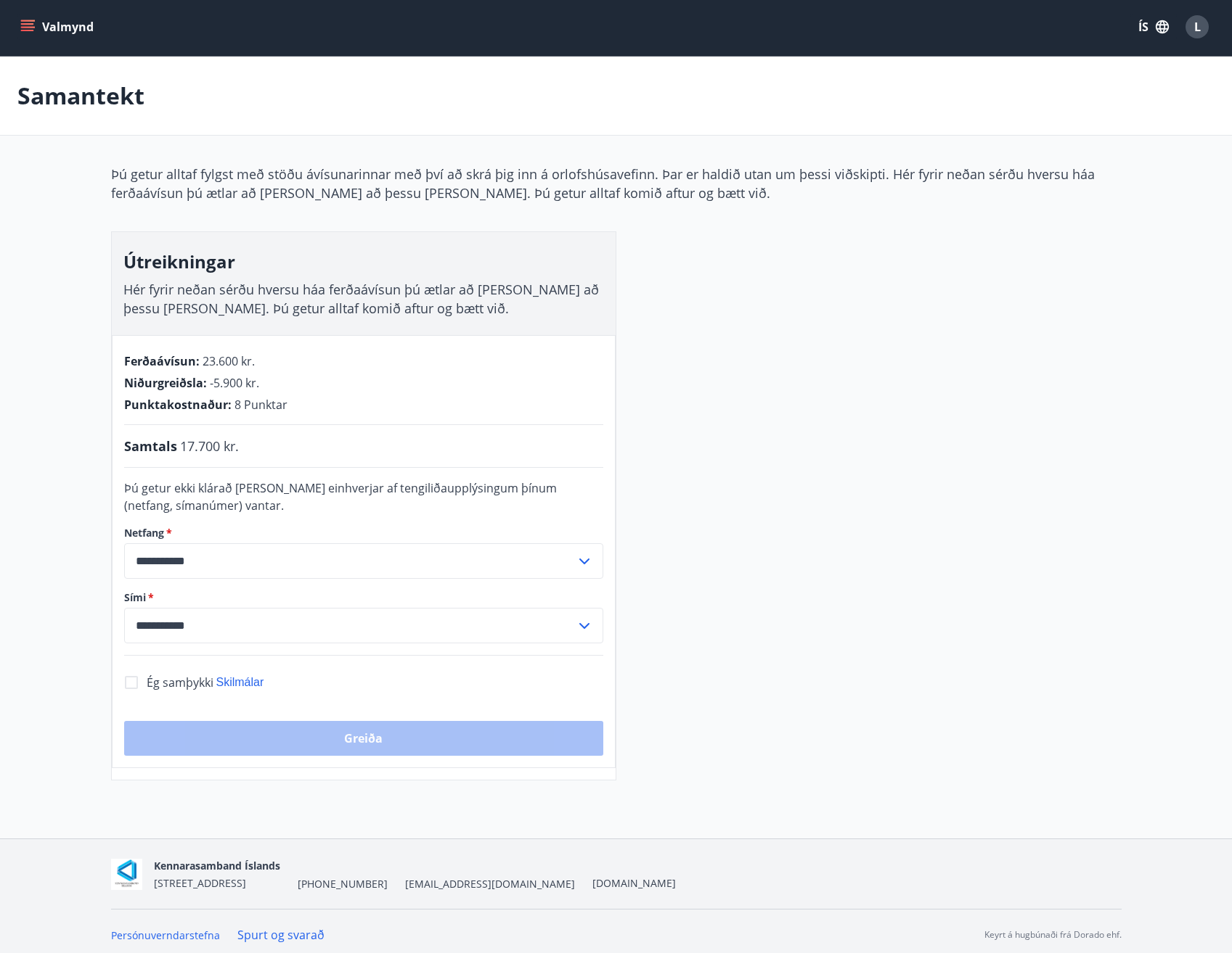
click at [844, 364] on div "**********" at bounding box center [616, 472] width 1010 height 616
click at [251, 413] on div "**********" at bounding box center [364, 552] width 504 height 433
click at [270, 413] on div "**********" at bounding box center [364, 552] width 504 height 433
click at [191, 390] on span "Niðurgreiðsla :" at bounding box center [165, 383] width 83 height 16
drag, startPoint x: 201, startPoint y: 376, endPoint x: 287, endPoint y: 376, distance: 86.0
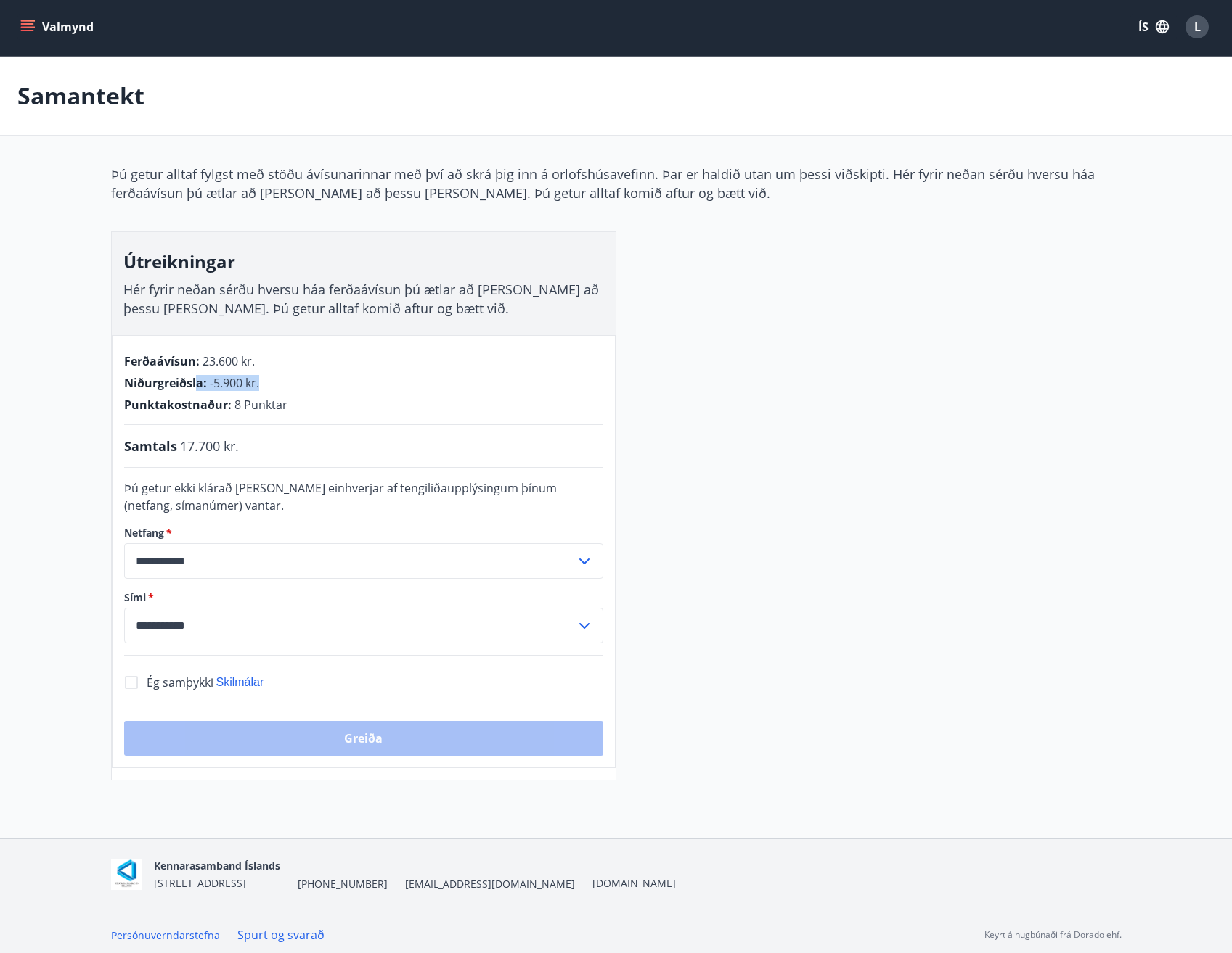
click at [287, 376] on div "Niðurgreiðsla : -5.900 kr." at bounding box center [364, 383] width 479 height 16
drag, startPoint x: 287, startPoint y: 376, endPoint x: 448, endPoint y: 411, distance: 164.8
click at [448, 411] on div "Punktakostnaður : 8 Punktar" at bounding box center [364, 405] width 479 height 16
click at [286, 412] on div "Punktakostnaður : 8 Punktar" at bounding box center [364, 405] width 479 height 16
click at [281, 404] on span "8 Punktar" at bounding box center [261, 405] width 53 height 16
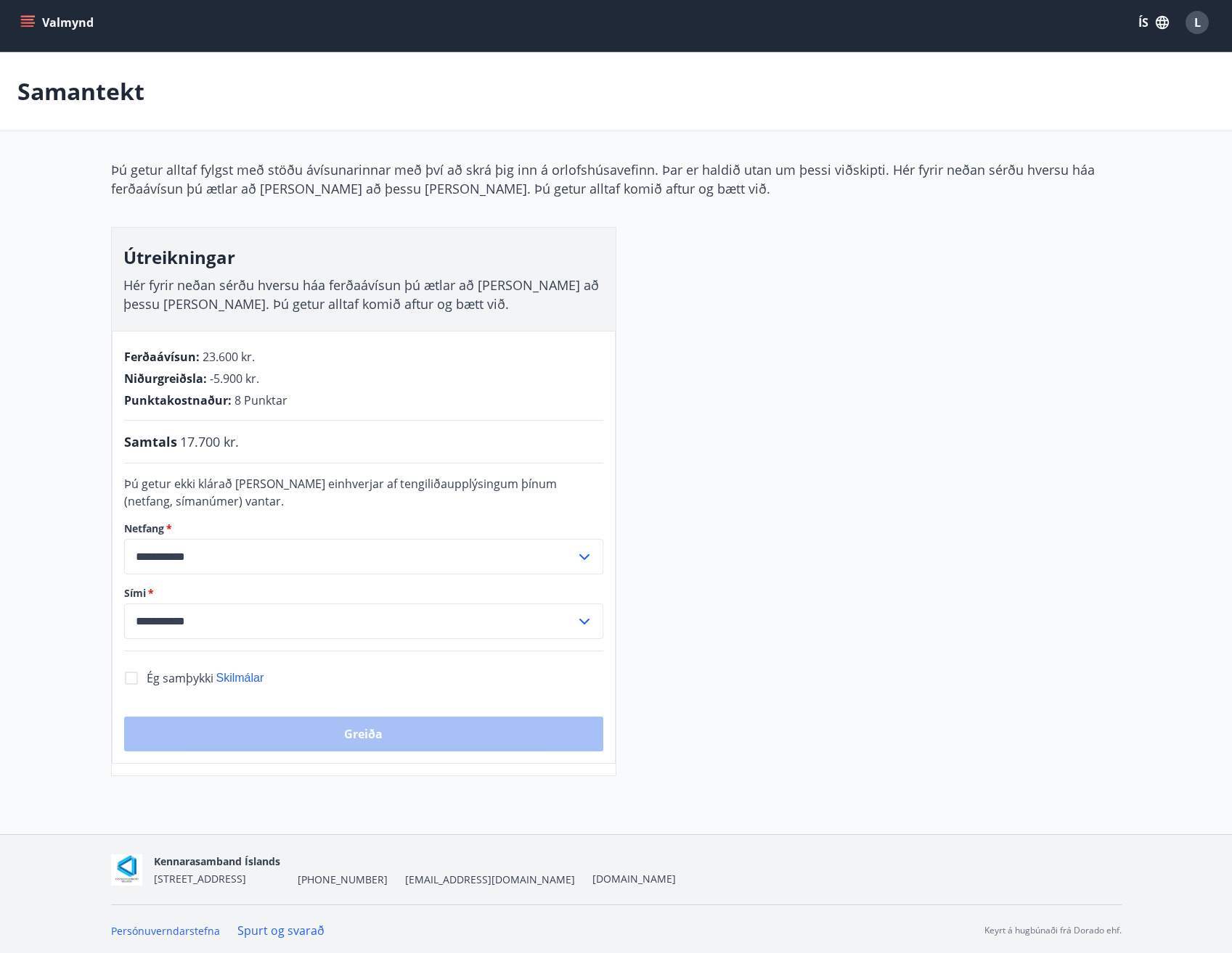
scroll to position [10, 0]
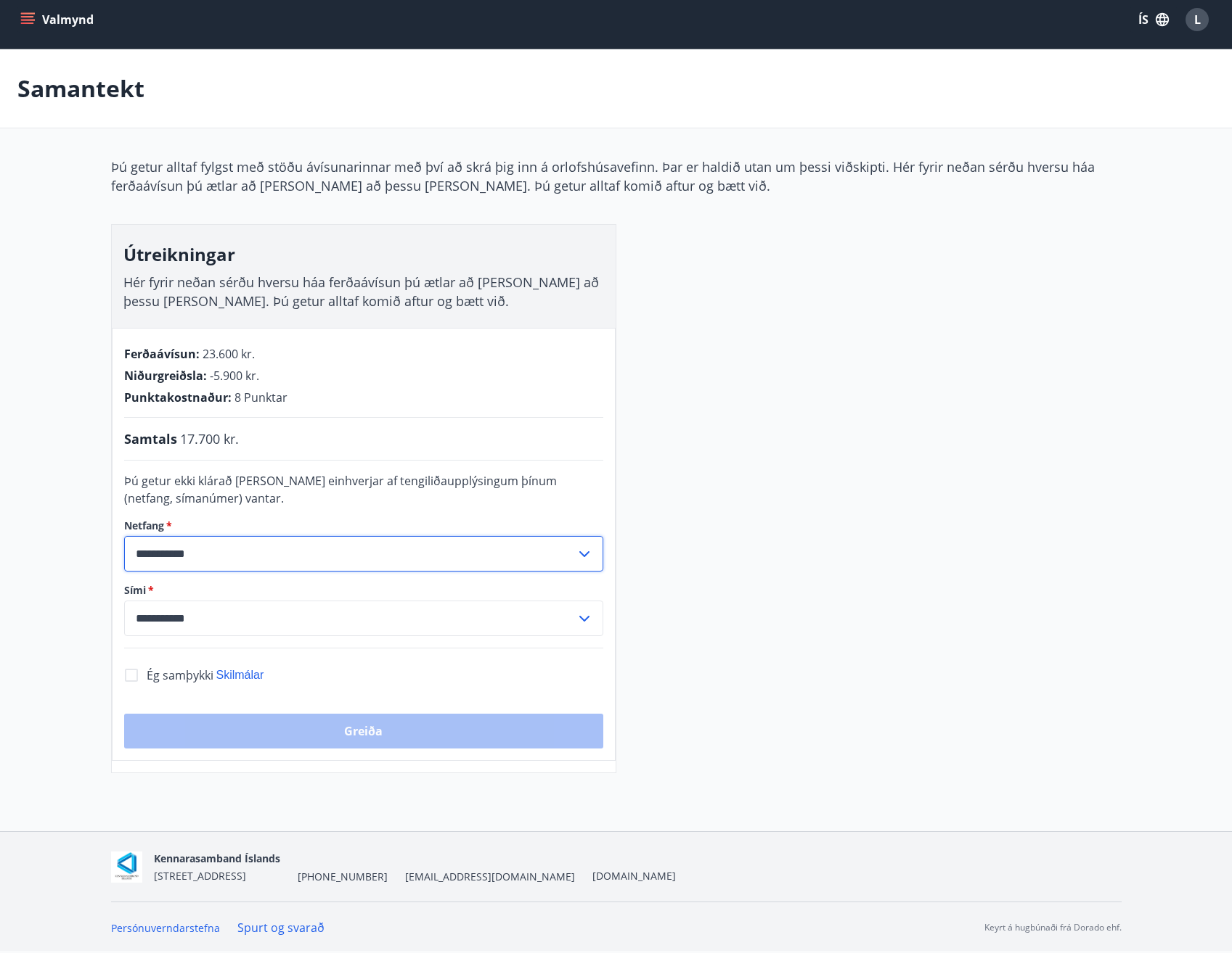
click at [274, 565] on input "**********" at bounding box center [350, 554] width 451 height 35
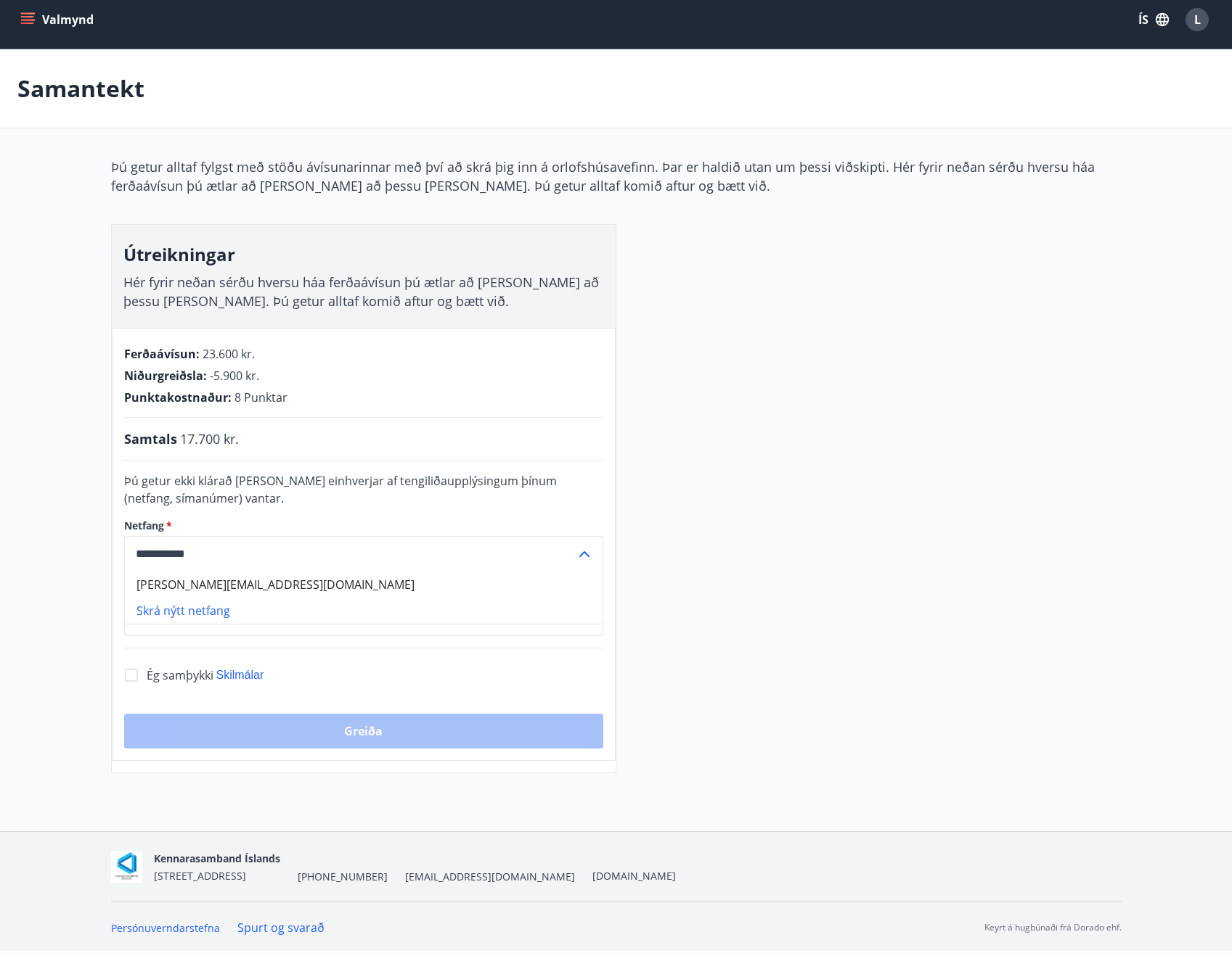
click at [726, 562] on div "**********" at bounding box center [616, 465] width 1010 height 616
click at [35, 23] on button "Valmynd" at bounding box center [59, 19] width 82 height 26
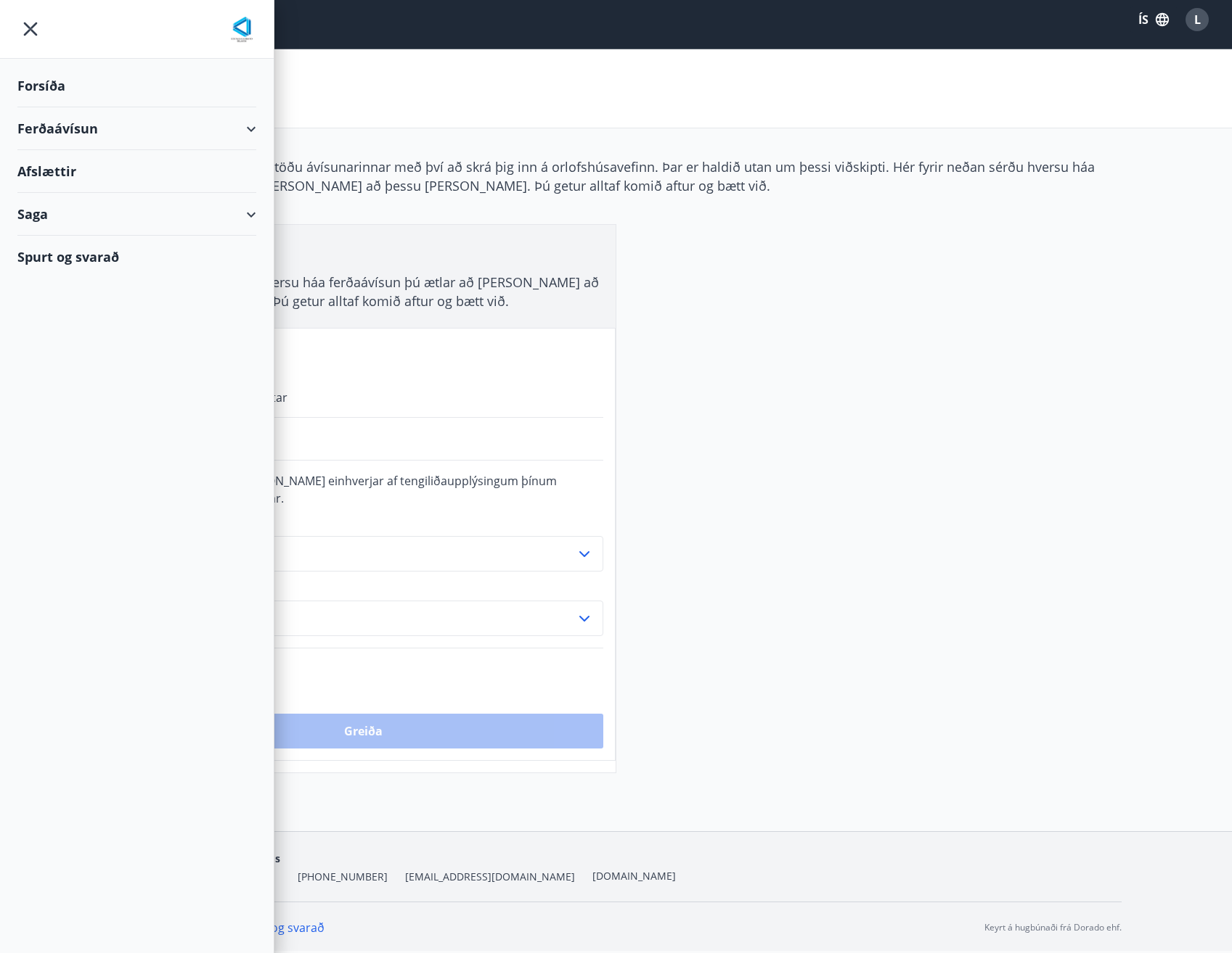
click at [55, 123] on div "Ferðaávísun" at bounding box center [136, 128] width 238 height 43
click at [80, 167] on div "Framboð" at bounding box center [136, 165] width 216 height 30
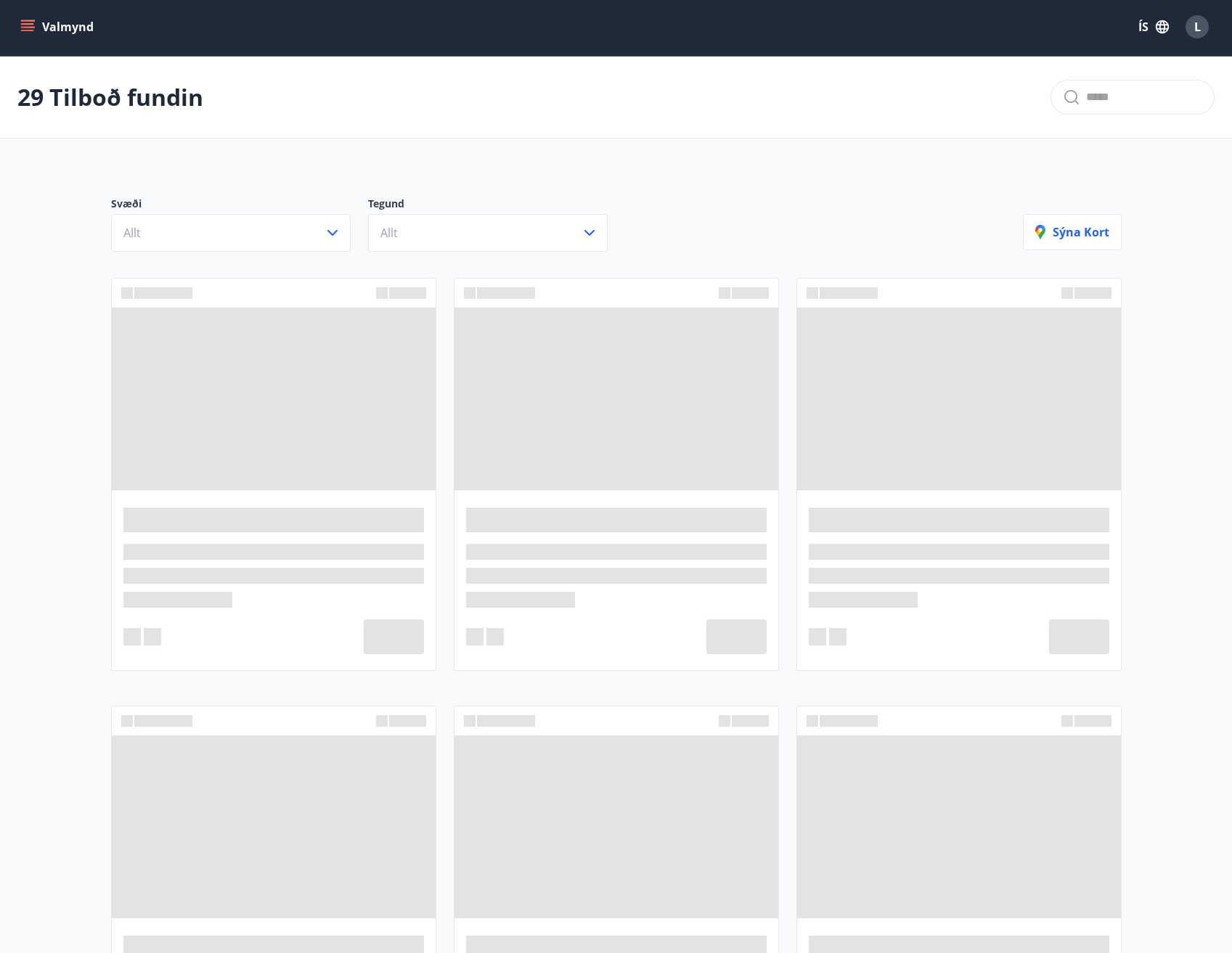
scroll to position [10, 0]
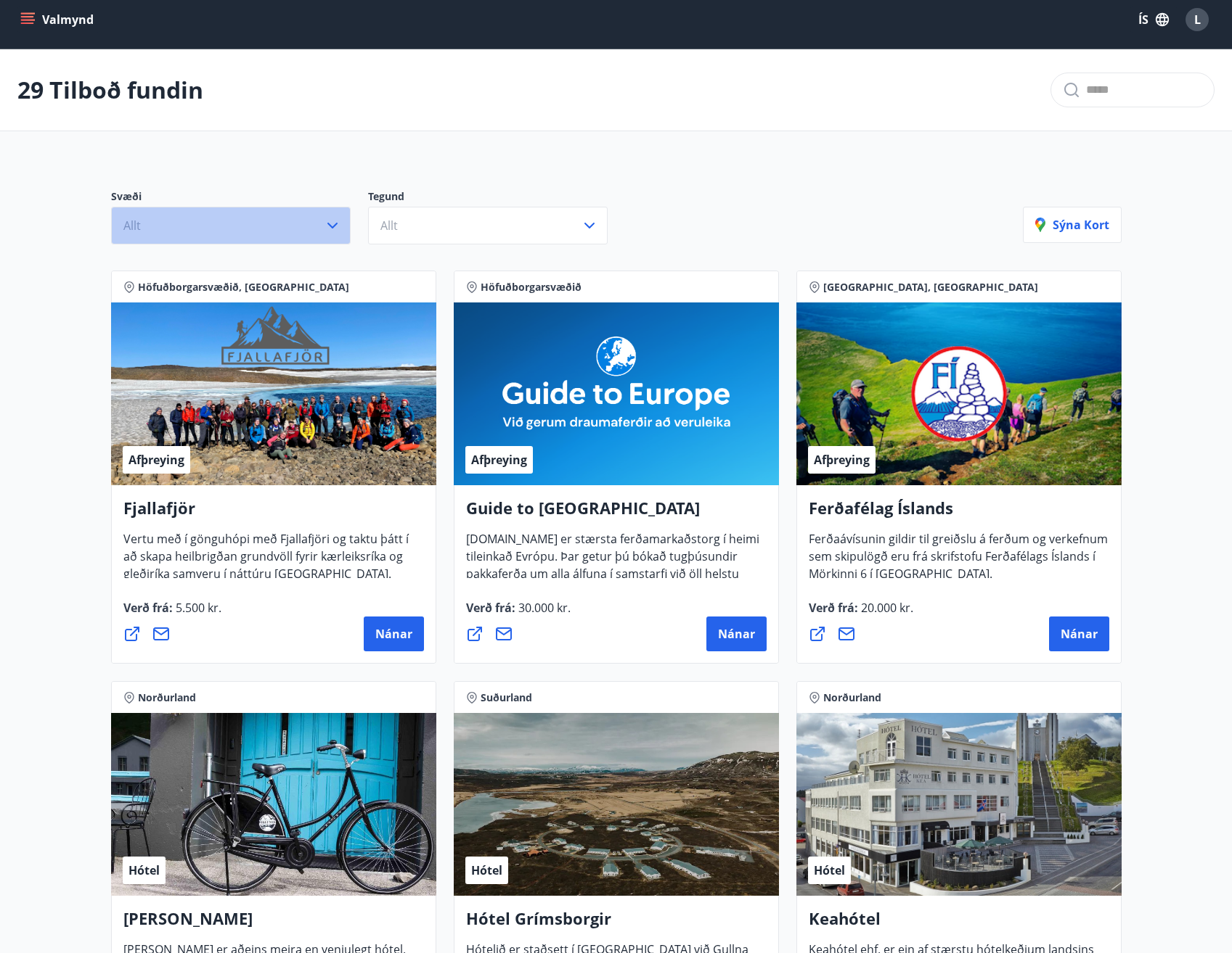
click at [288, 218] on button "Allt" at bounding box center [230, 225] width 239 height 38
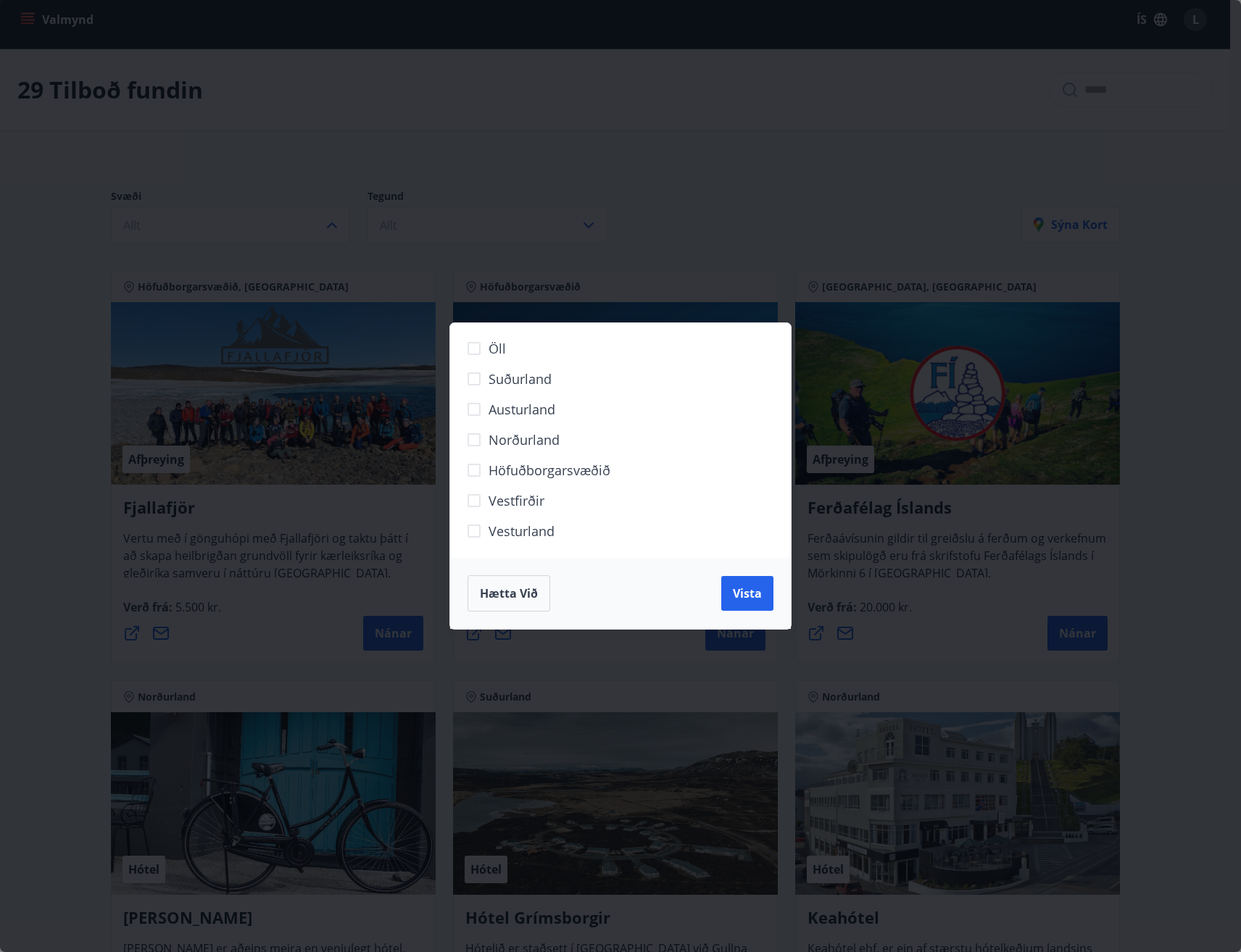
drag, startPoint x: 568, startPoint y: 480, endPoint x: 568, endPoint y: 469, distance: 11.0
click at [569, 480] on label "Höfuðborgarsvæðið" at bounding box center [611, 476] width 304 height 30
click at [744, 586] on span "Vista" at bounding box center [747, 594] width 29 height 16
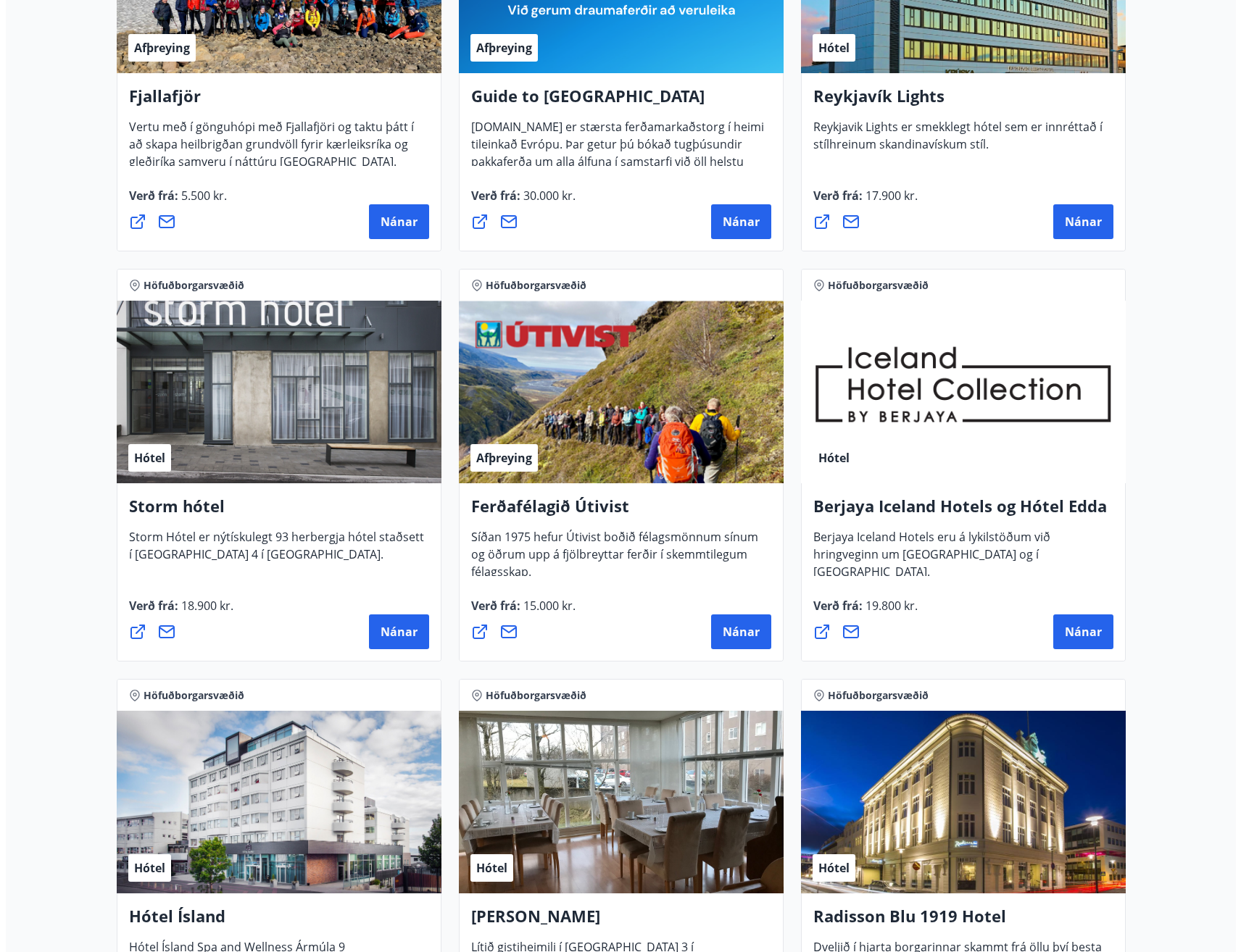
scroll to position [517, 0]
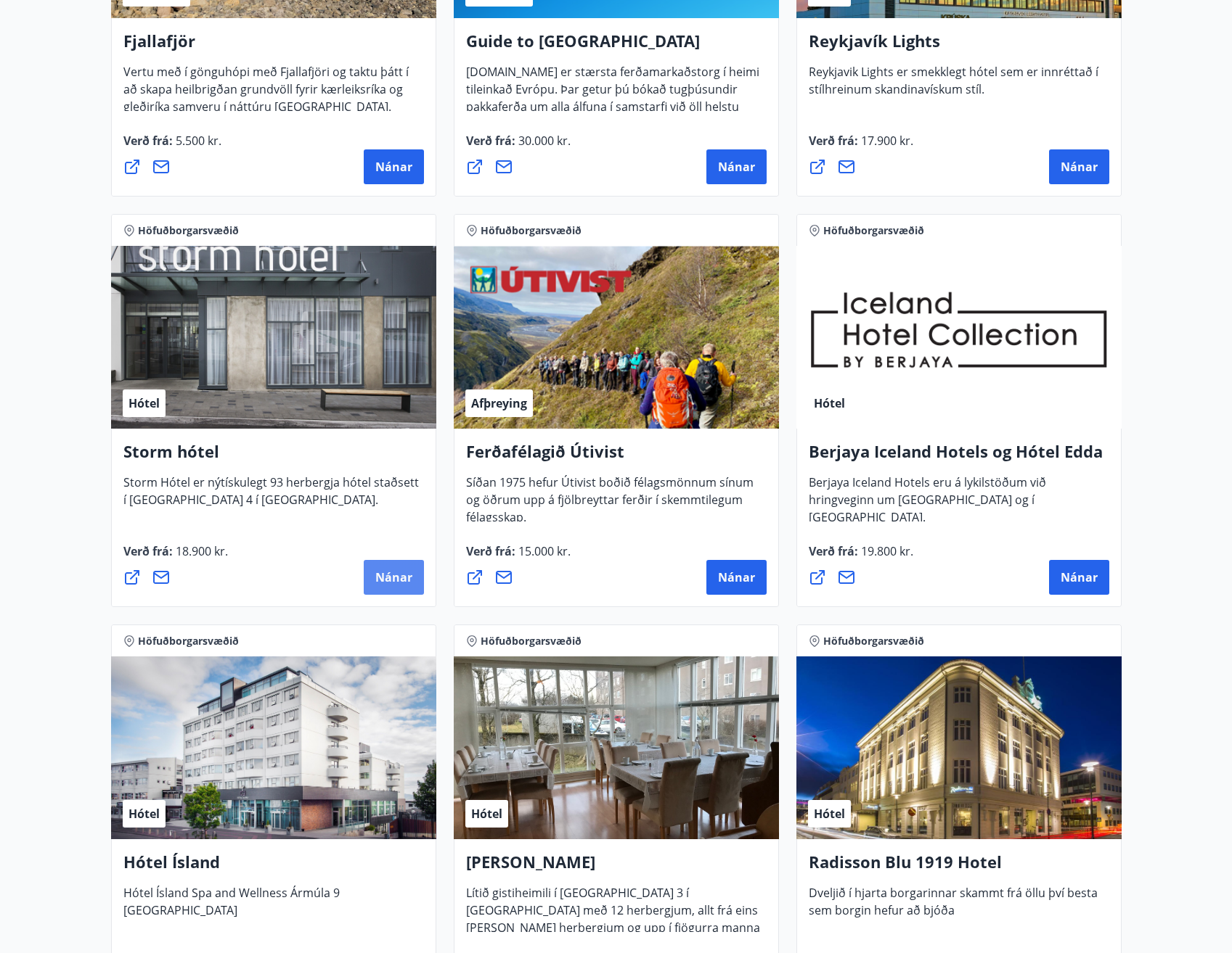
click at [408, 575] on span "Nánar" at bounding box center [393, 578] width 37 height 16
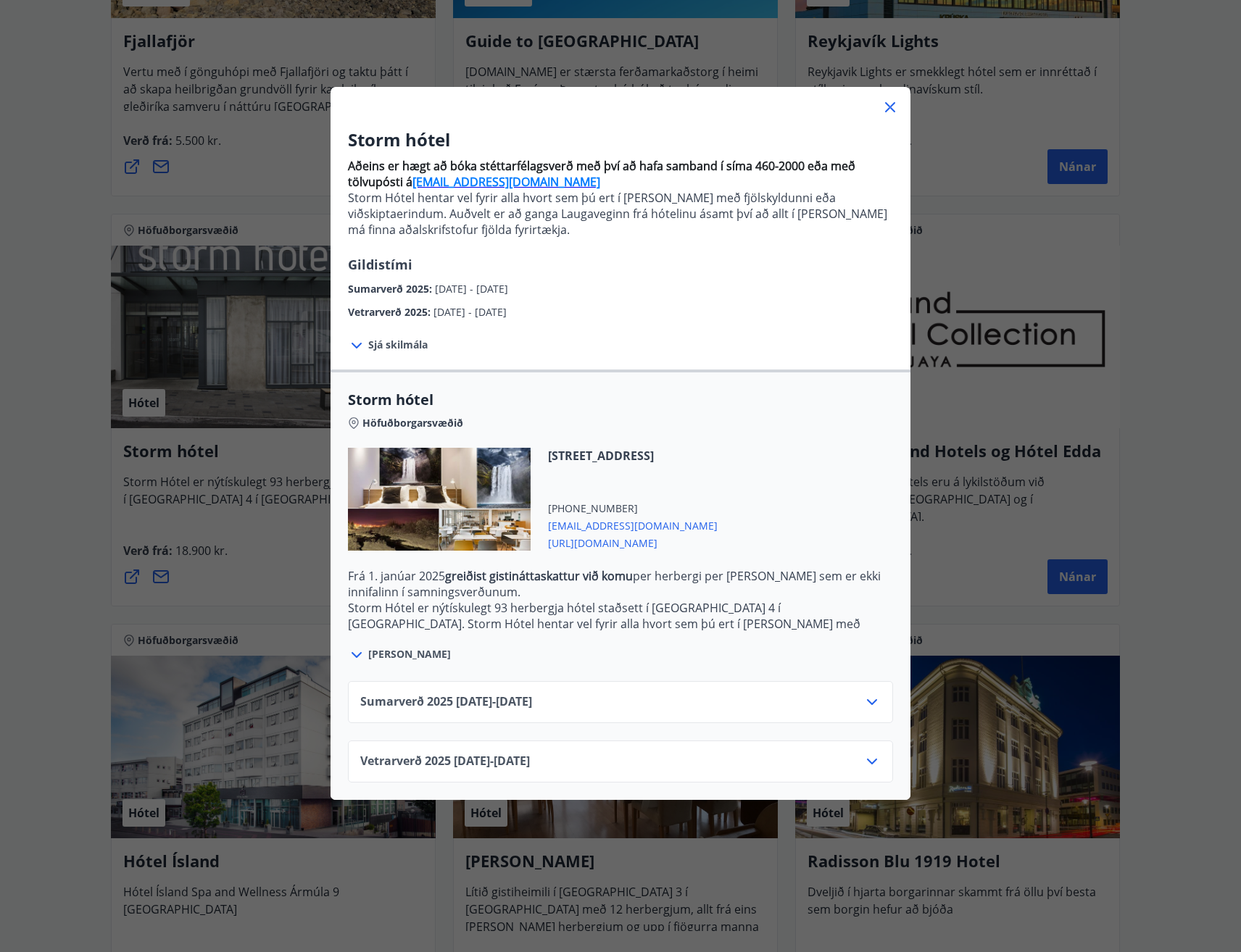
click at [657, 763] on div "Vetrarverð [PHONE_NUMBER][DATE] - [DATE]" at bounding box center [620, 768] width 520 height 29
click at [863, 762] on icon at bounding box center [872, 762] width 18 height 18
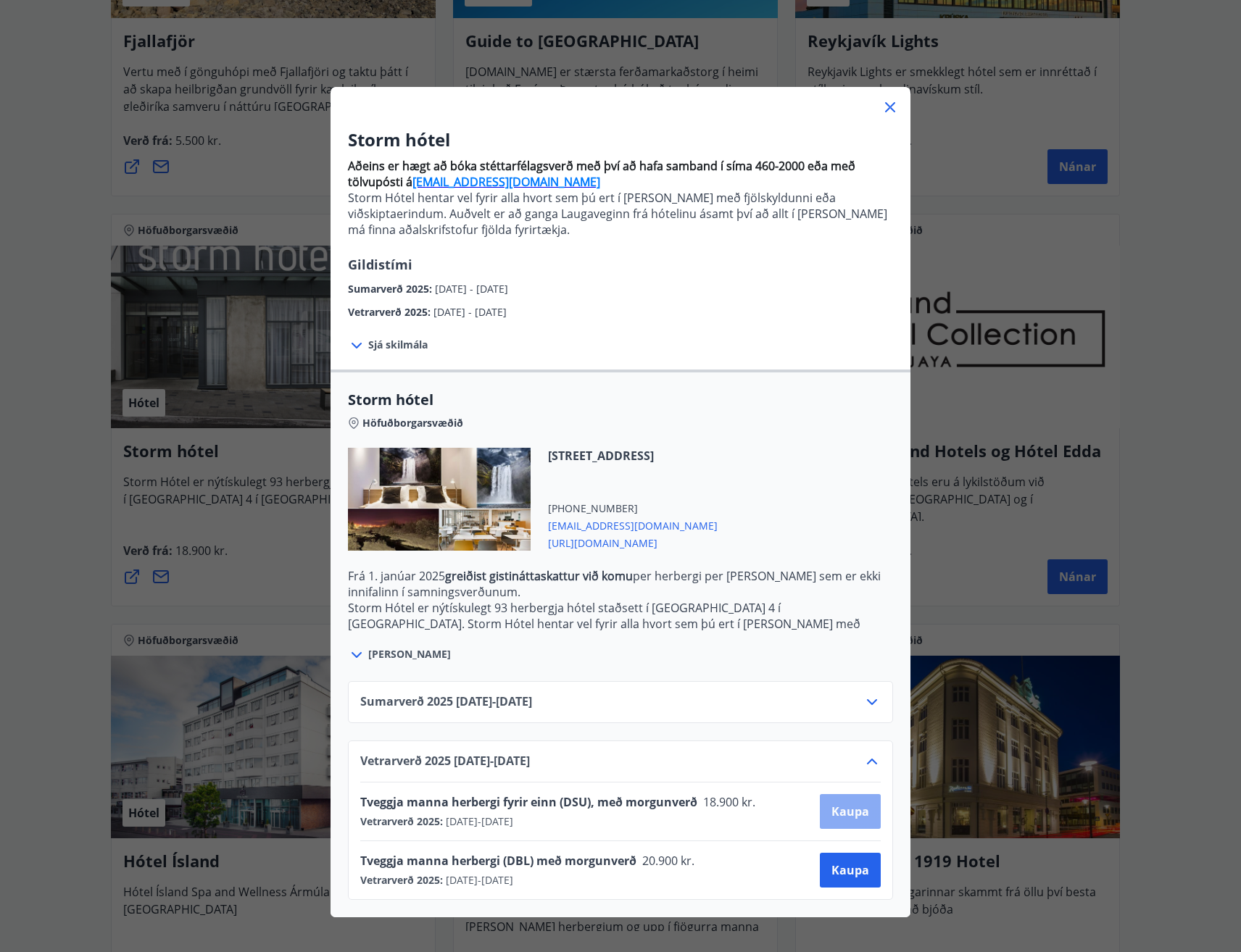
click at [832, 805] on span "Kaupa" at bounding box center [850, 812] width 38 height 16
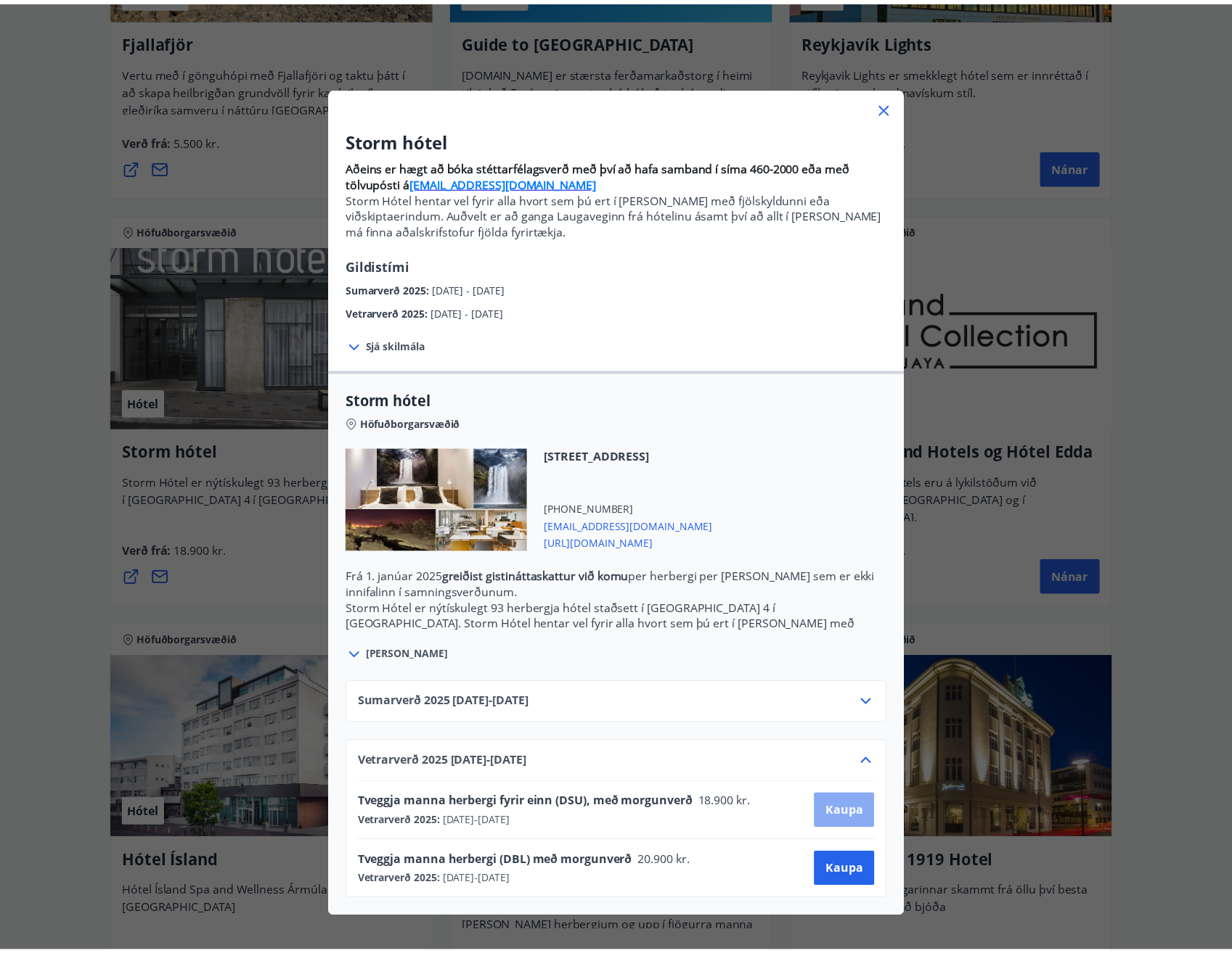
scroll to position [2, 0]
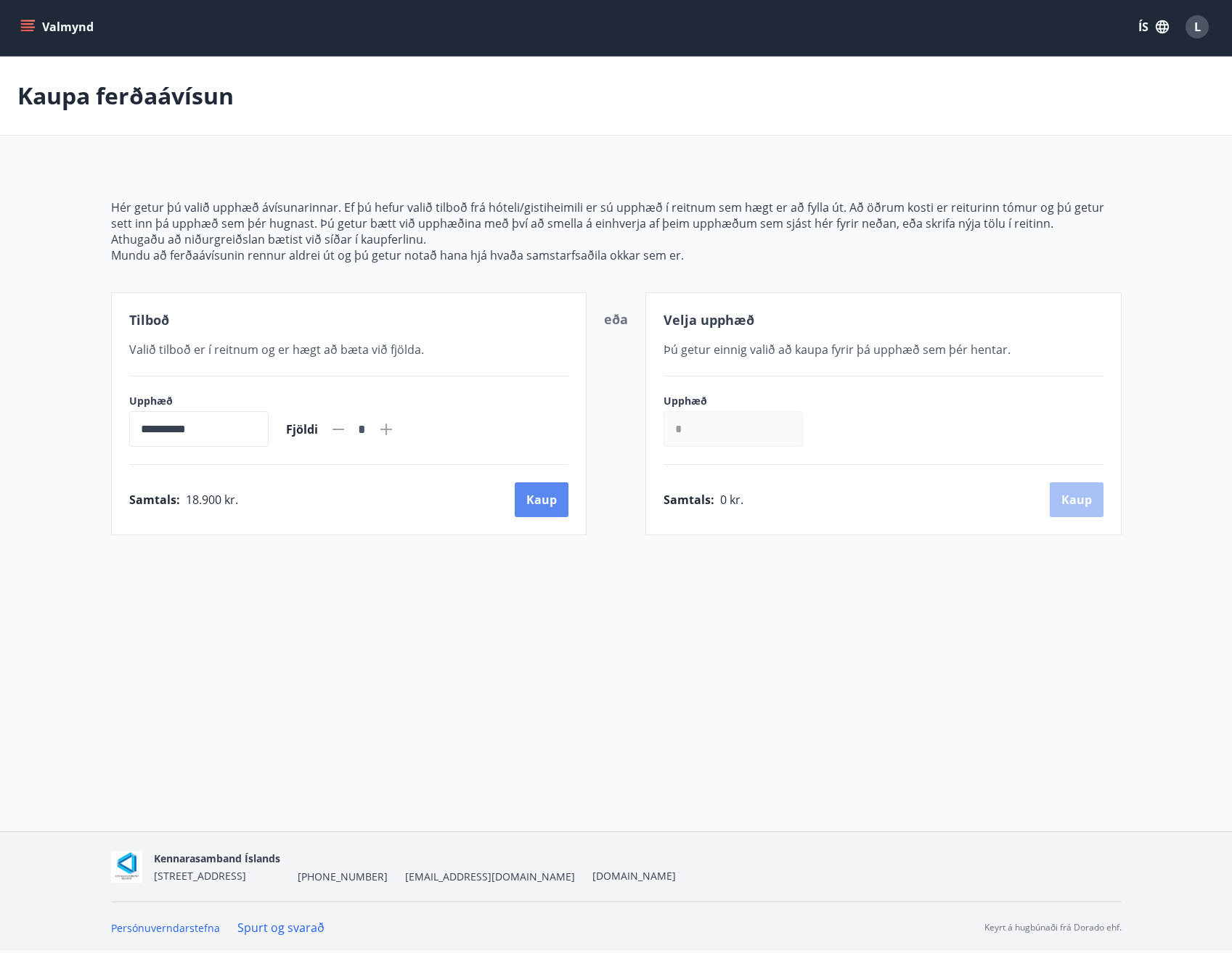
click at [525, 482] on div "**********" at bounding box center [348, 413] width 476 height 243
click at [527, 502] on button "Kaup" at bounding box center [541, 499] width 54 height 34
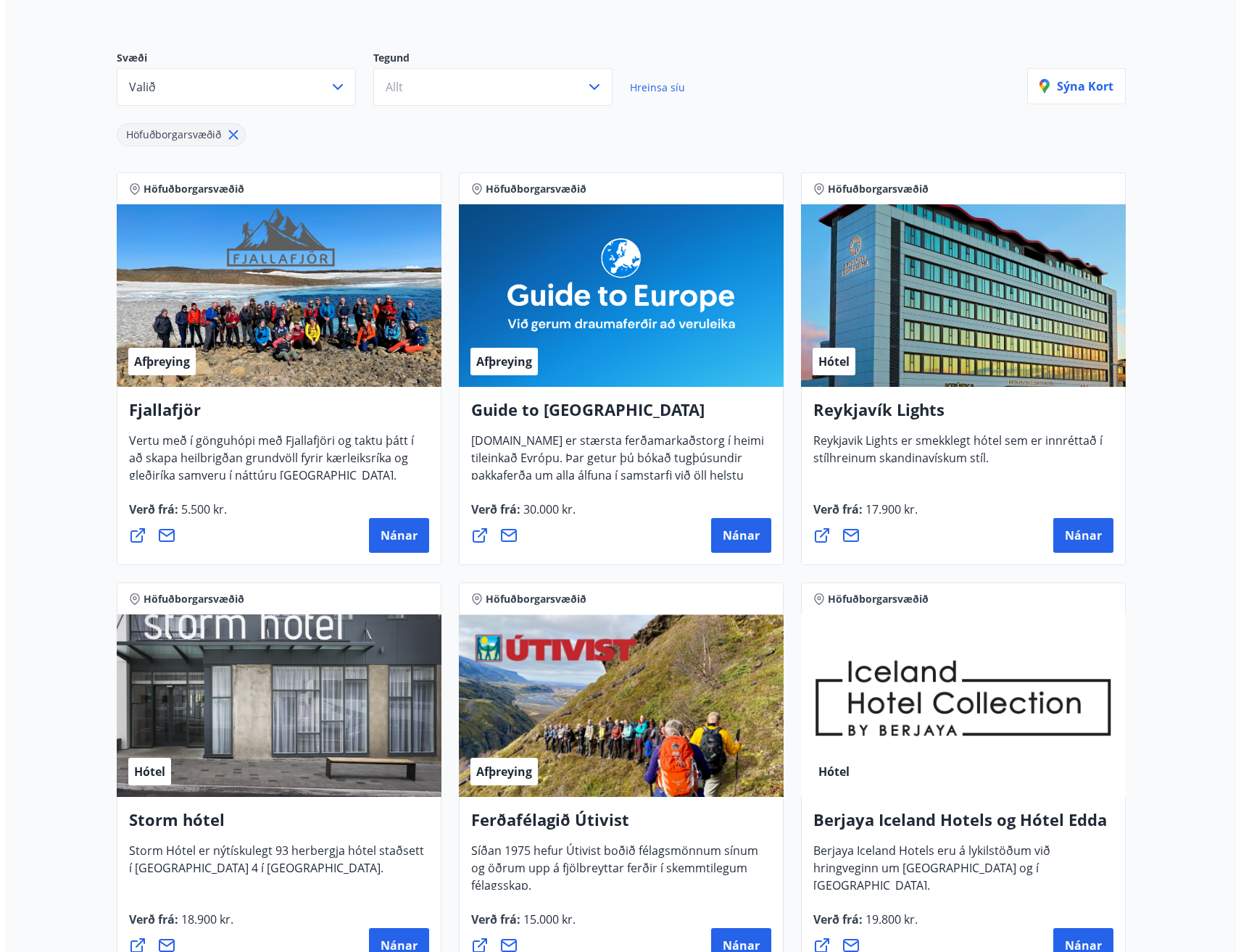
scroll to position [220, 0]
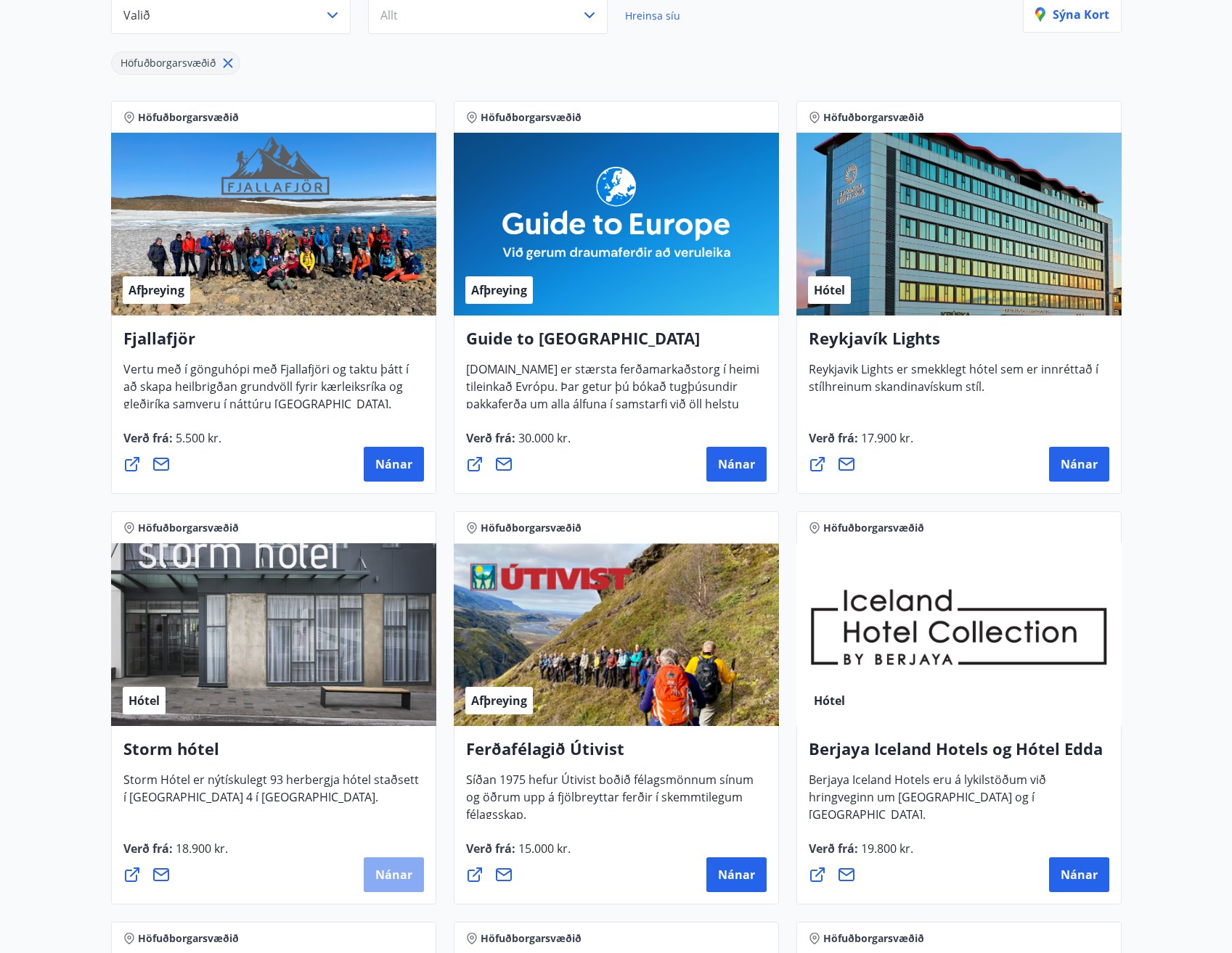
click at [385, 872] on span "Nánar" at bounding box center [393, 875] width 37 height 16
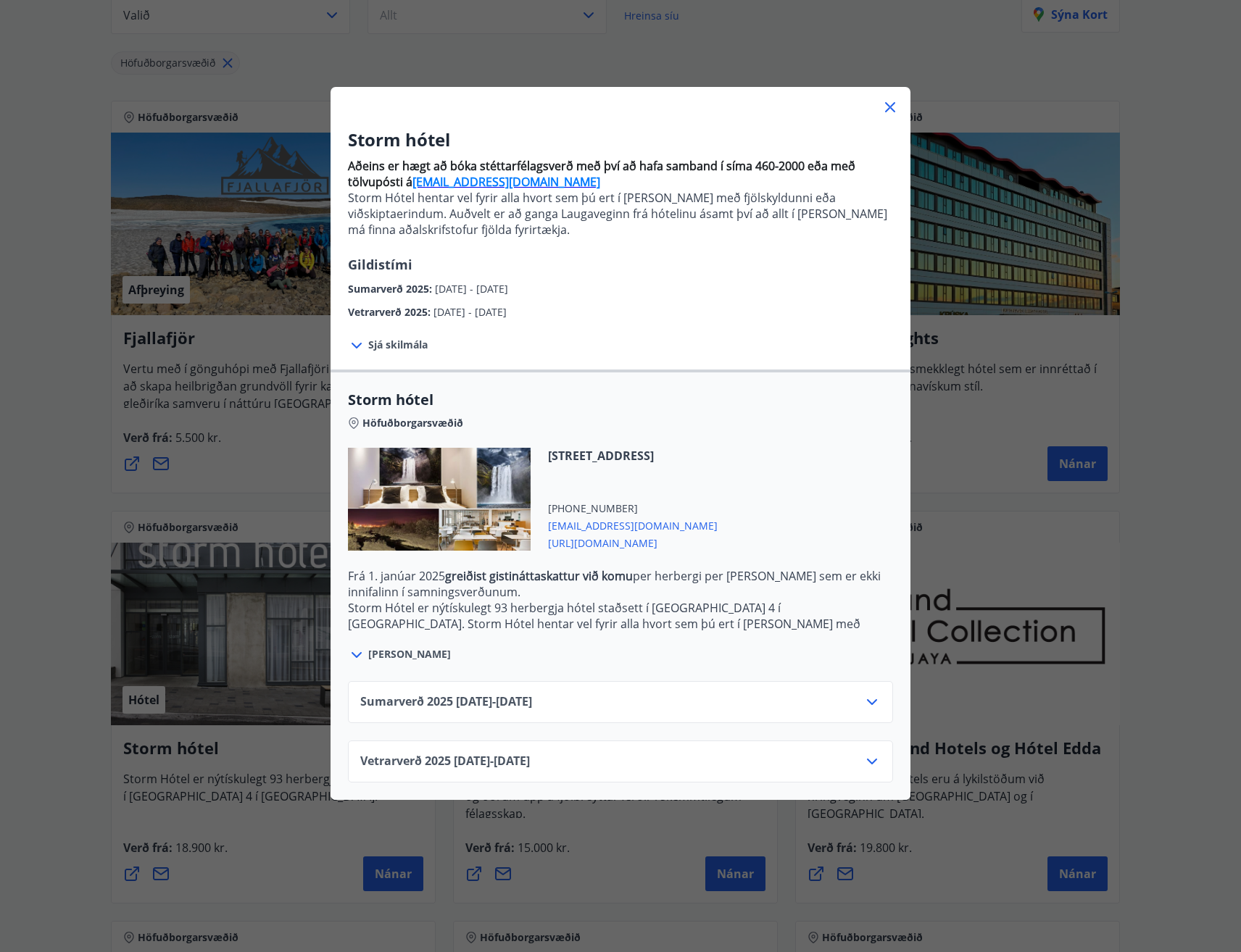
click at [867, 762] on icon at bounding box center [872, 762] width 18 height 18
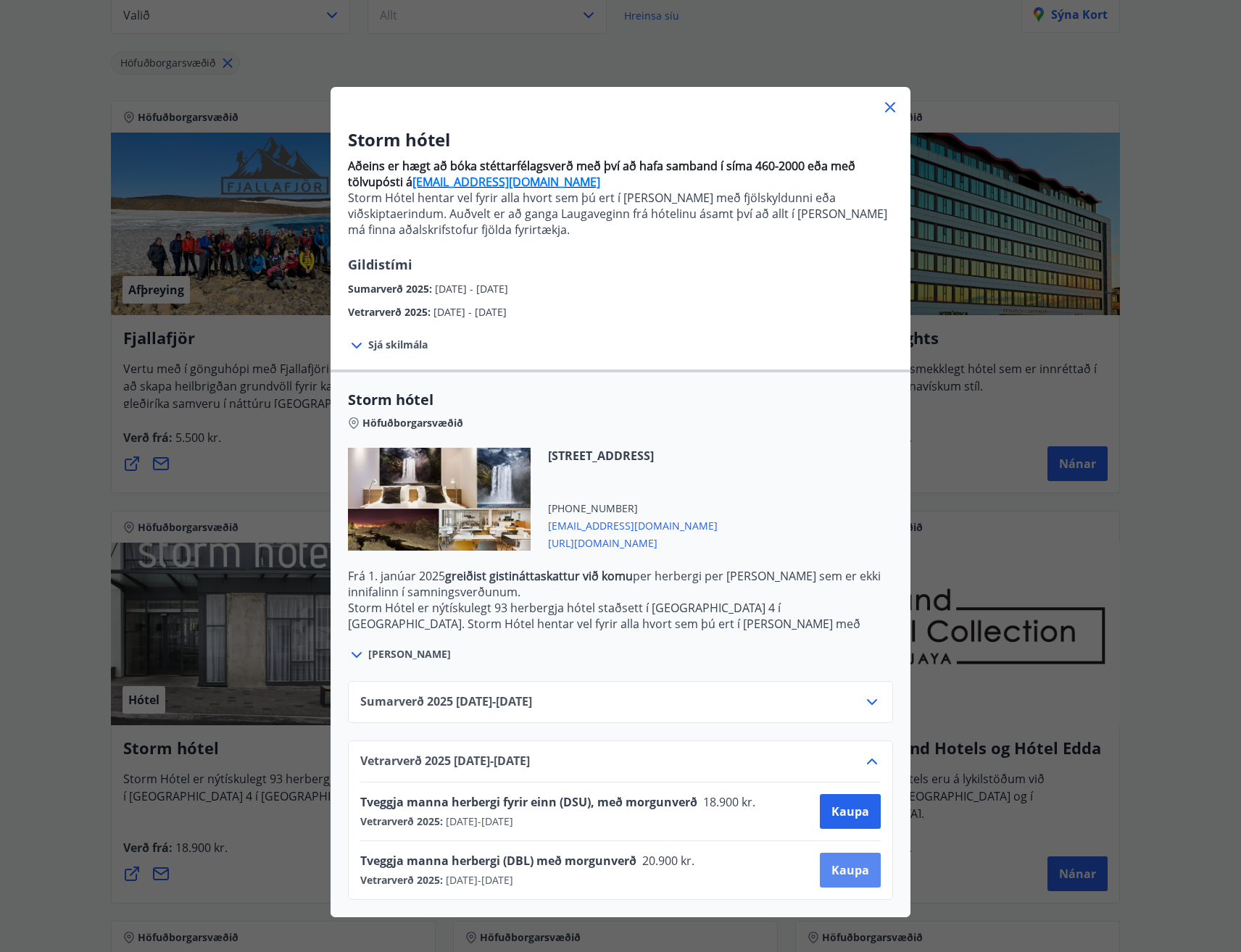
click at [836, 875] on span "Kaupa" at bounding box center [850, 870] width 38 height 16
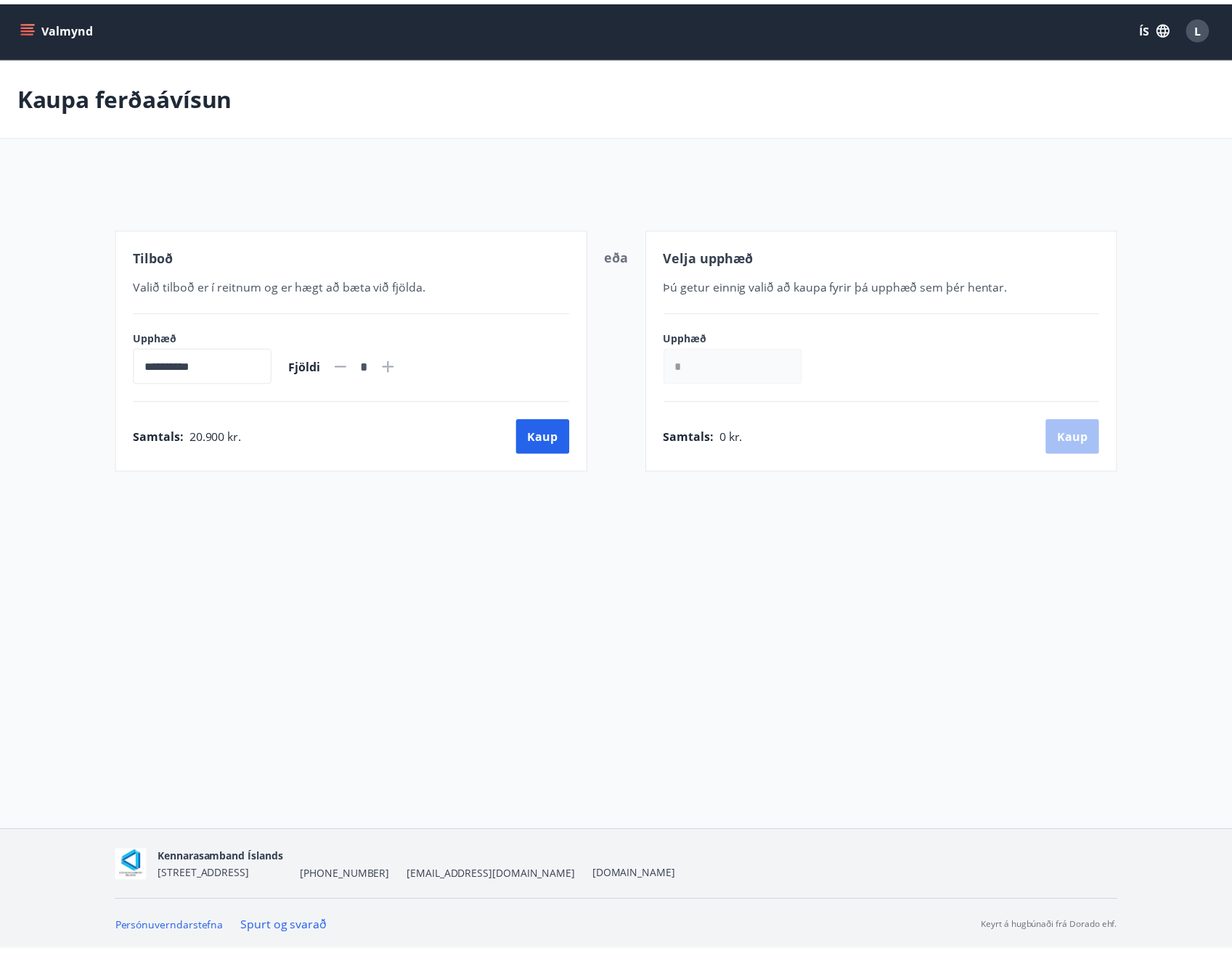
scroll to position [2, 0]
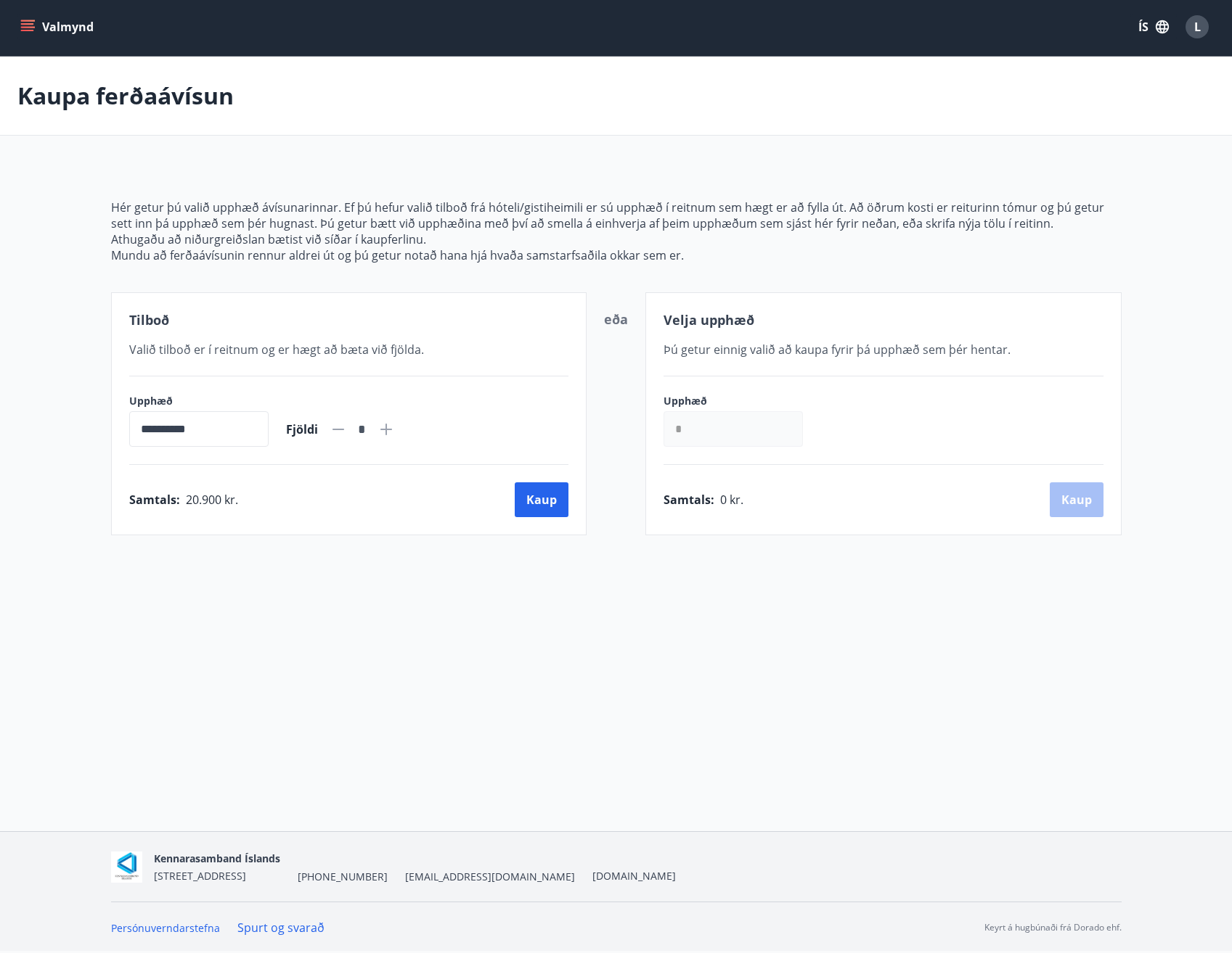
click at [344, 430] on icon at bounding box center [338, 429] width 11 height 2
click at [392, 430] on icon at bounding box center [386, 429] width 11 height 11
type input "*"
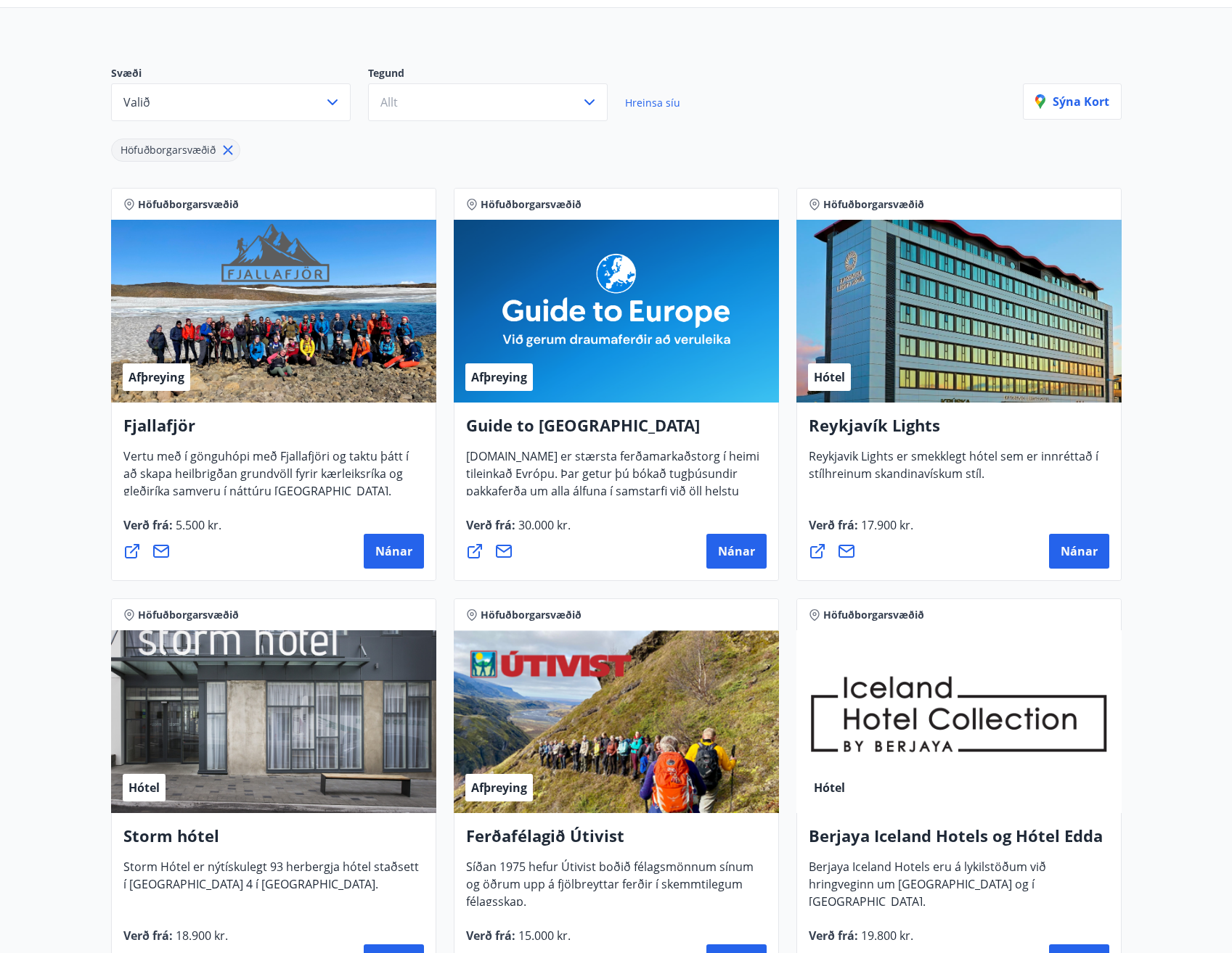
scroll to position [220, 0]
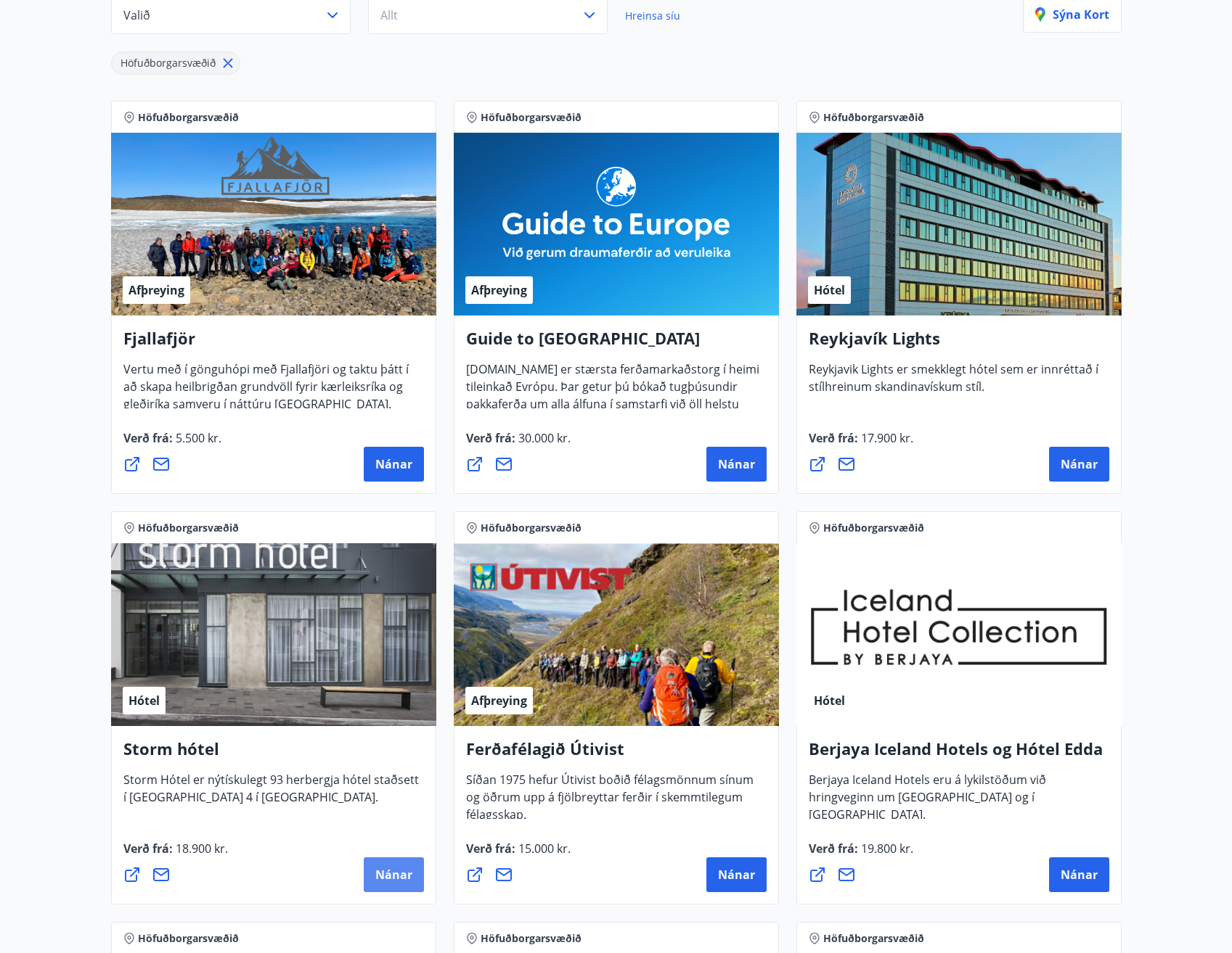
click at [392, 872] on span "Nánar" at bounding box center [393, 875] width 37 height 16
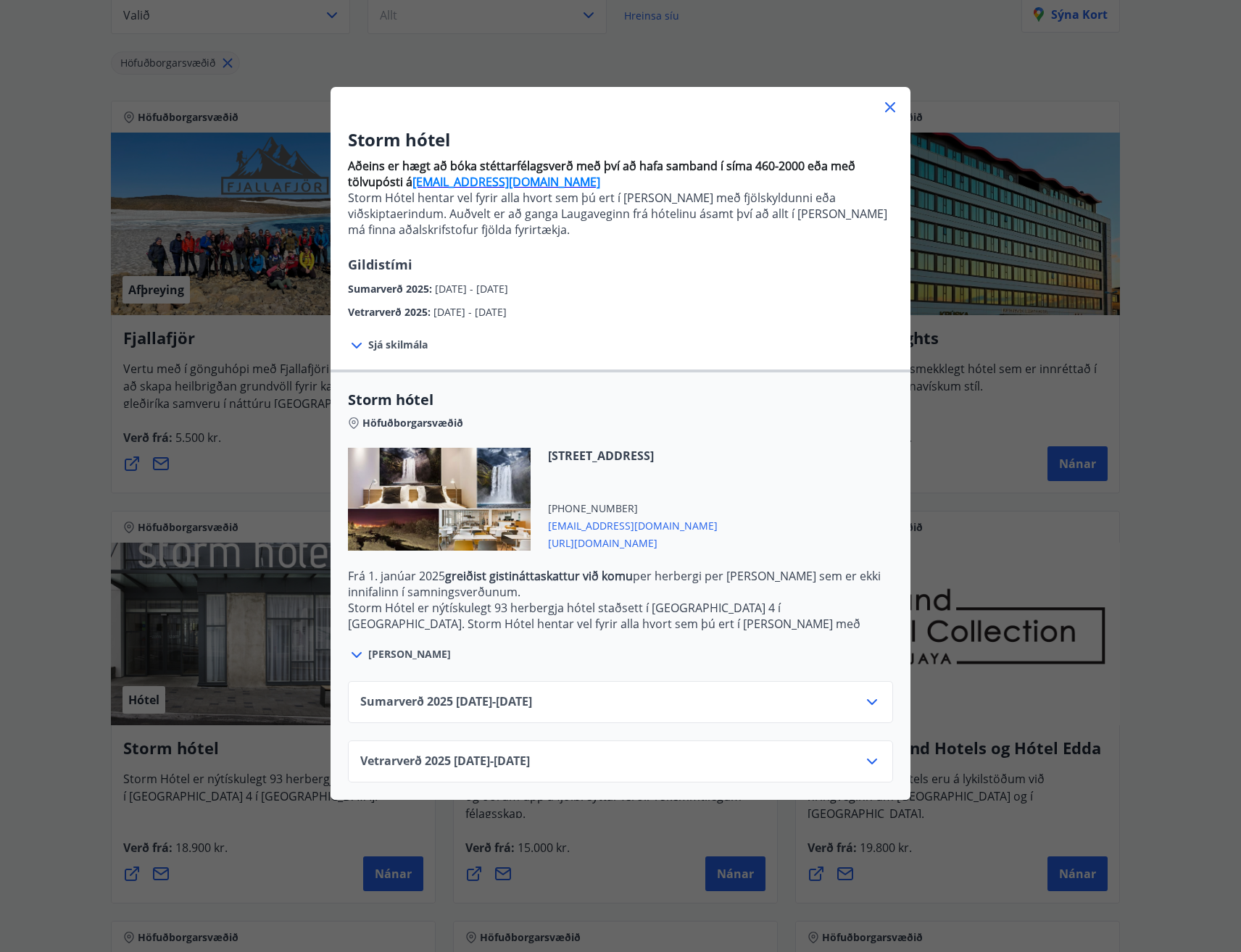
click at [865, 759] on icon at bounding box center [872, 762] width 18 height 18
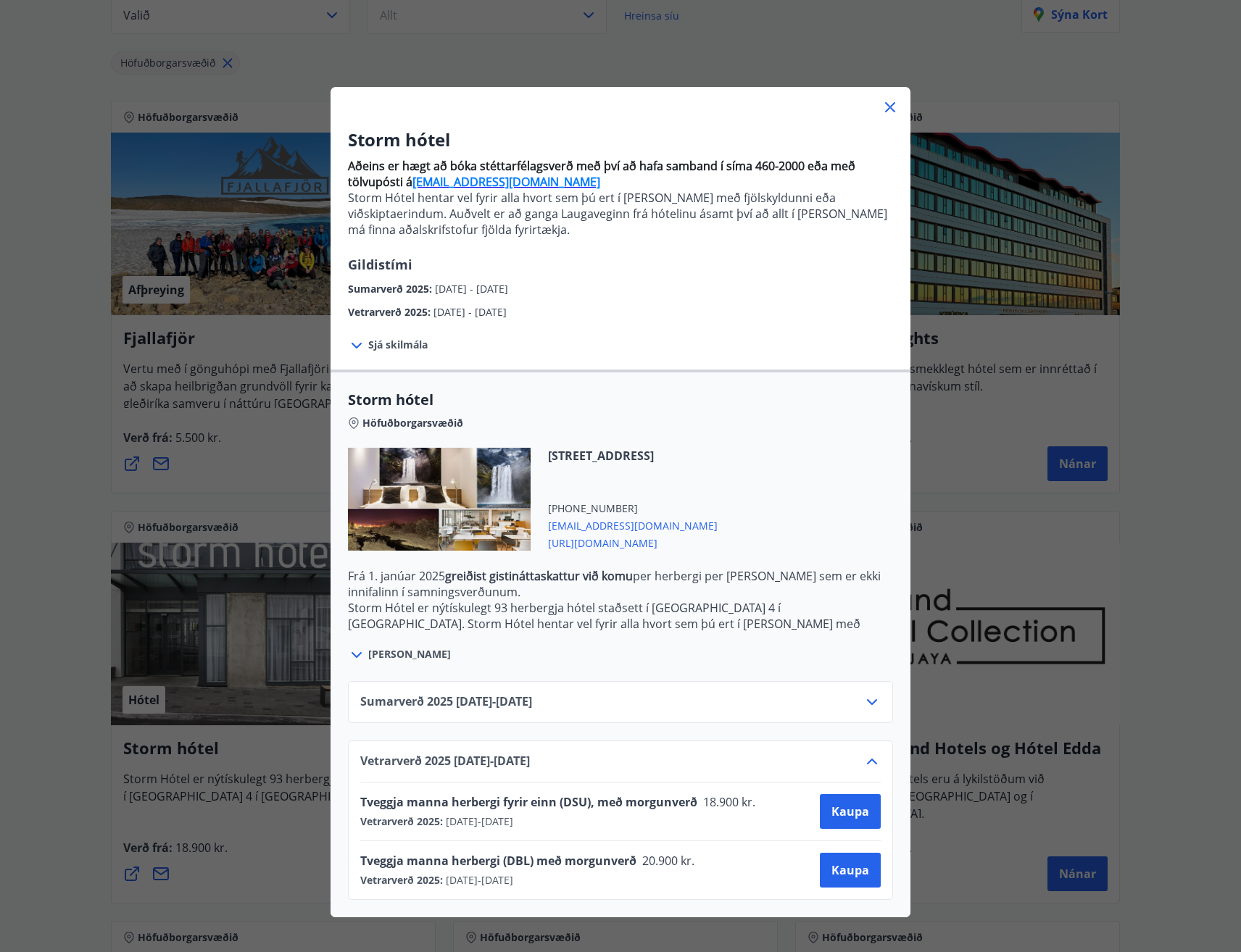
click at [884, 104] on icon at bounding box center [891, 107] width 18 height 18
